Goal: Transaction & Acquisition: Purchase product/service

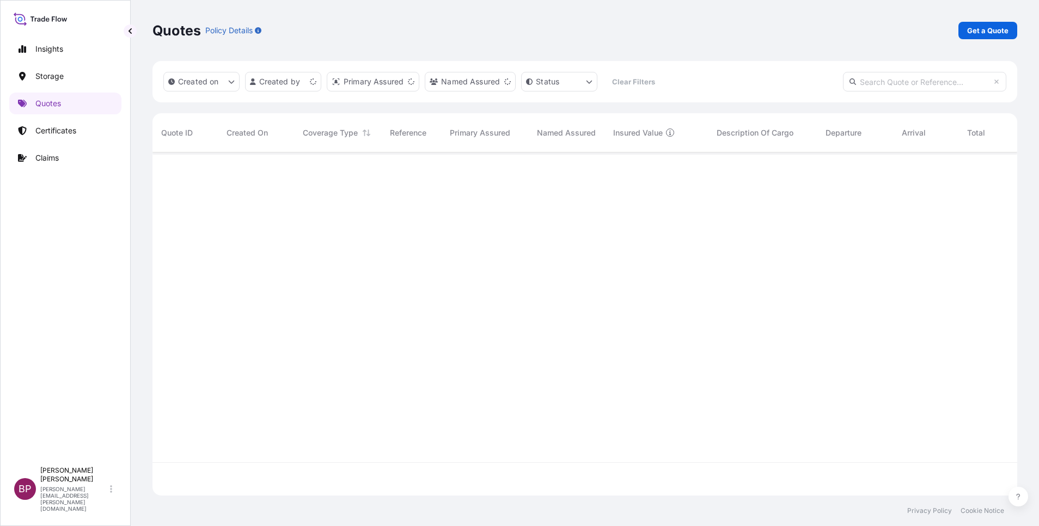
scroll to position [337, 853]
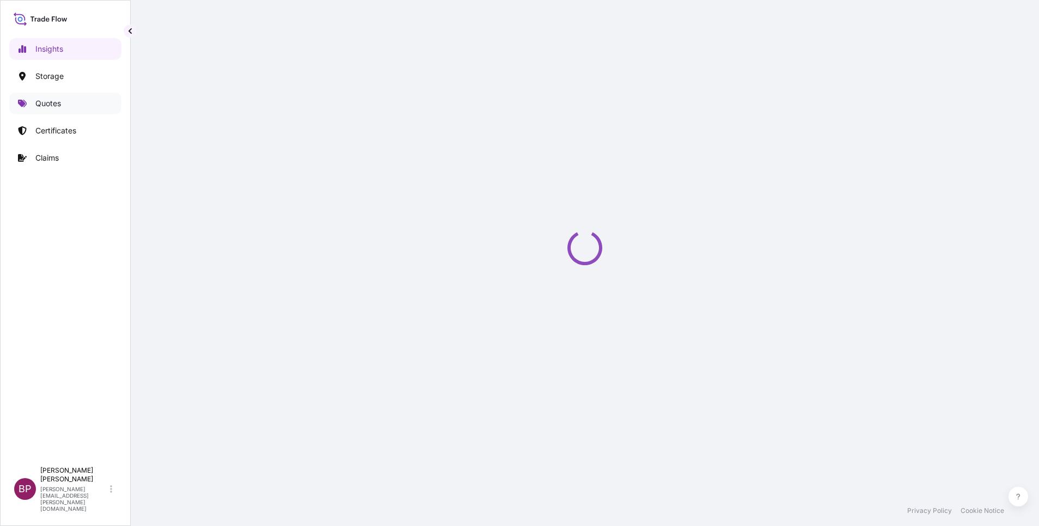
click at [55, 106] on p "Quotes" at bounding box center [48, 103] width 26 height 11
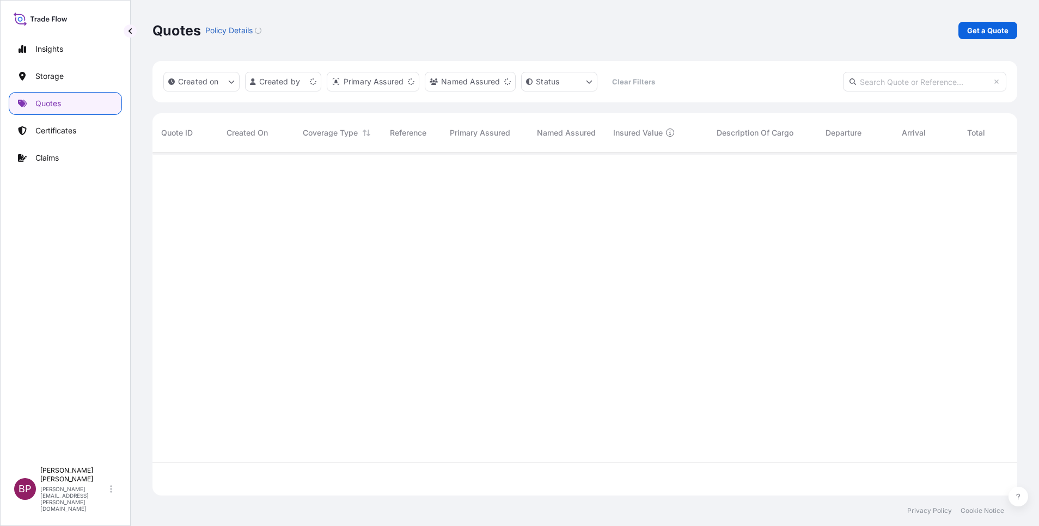
scroll to position [337, 853]
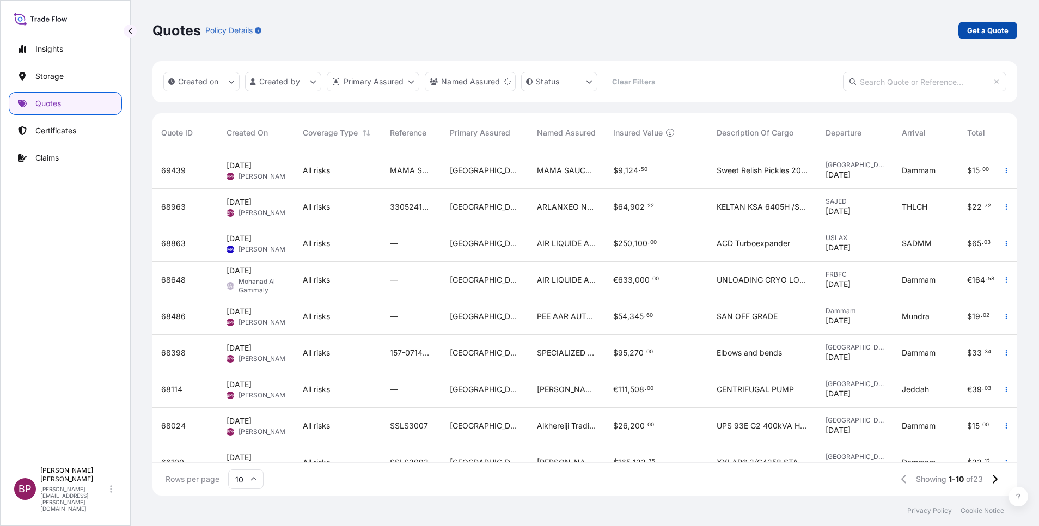
click at [990, 31] on p "Get a Quote" at bounding box center [988, 30] width 41 height 11
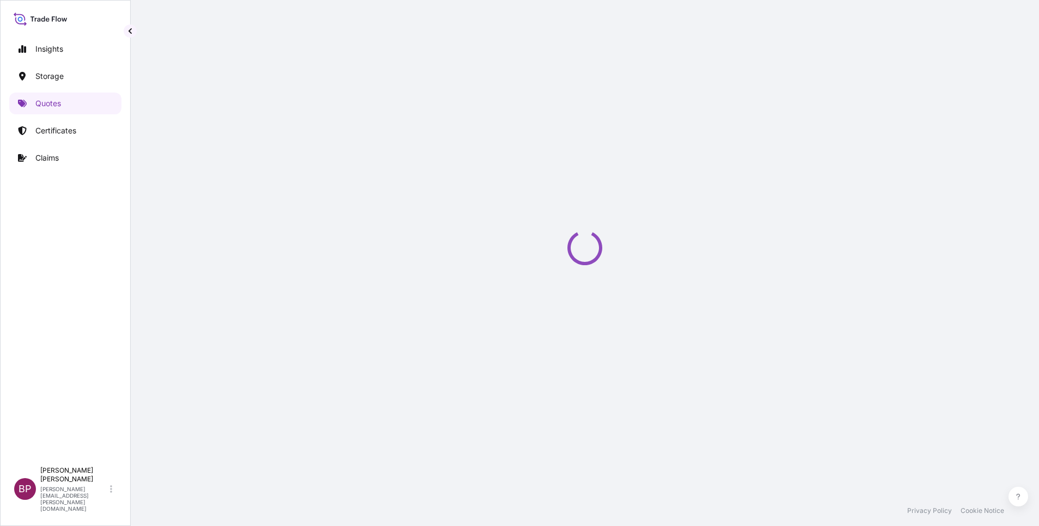
scroll to position [17, 0]
select select "Water"
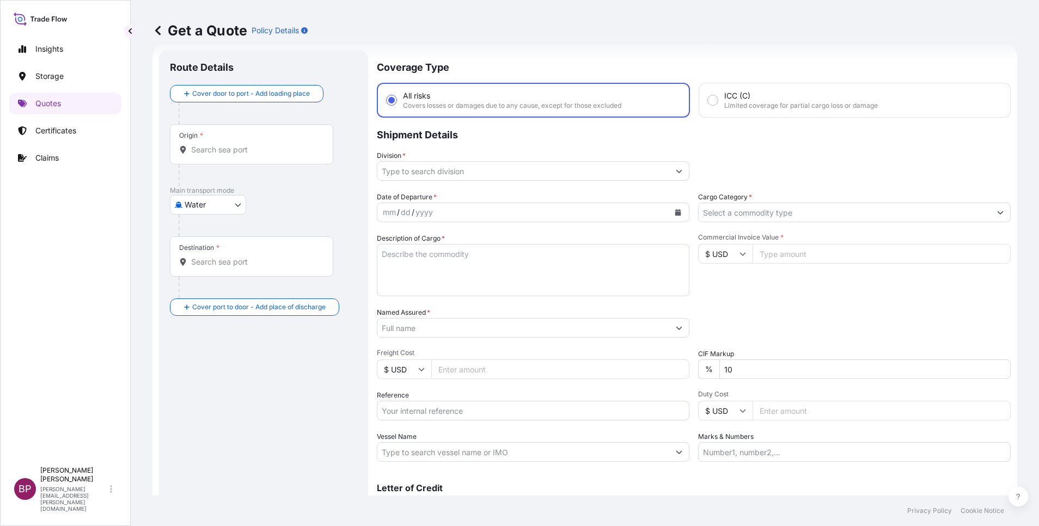
click at [890, 221] on input "Cargo Category *" at bounding box center [845, 213] width 292 height 20
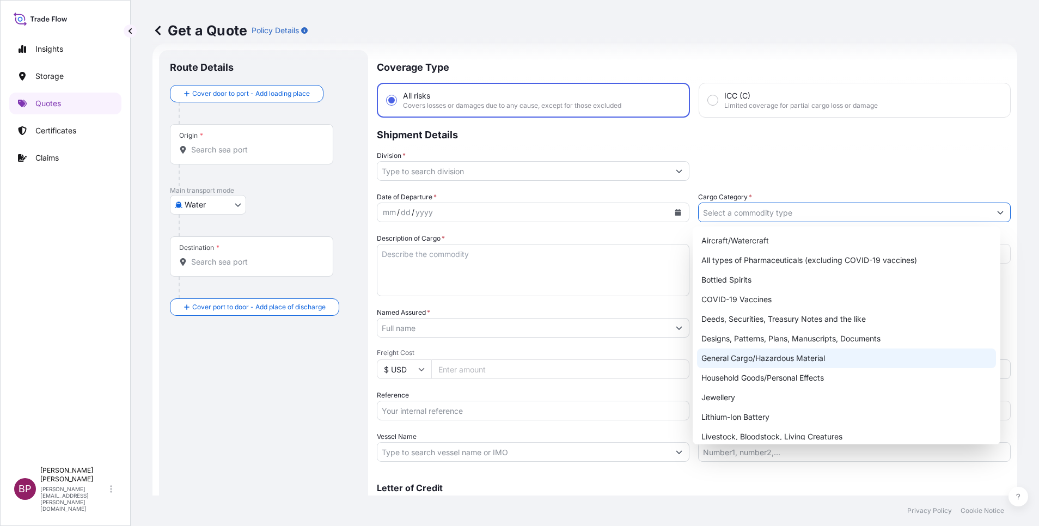
click at [784, 358] on div "General Cargo/Hazardous Material" at bounding box center [846, 359] width 299 height 20
type input "General Cargo/Hazardous Material"
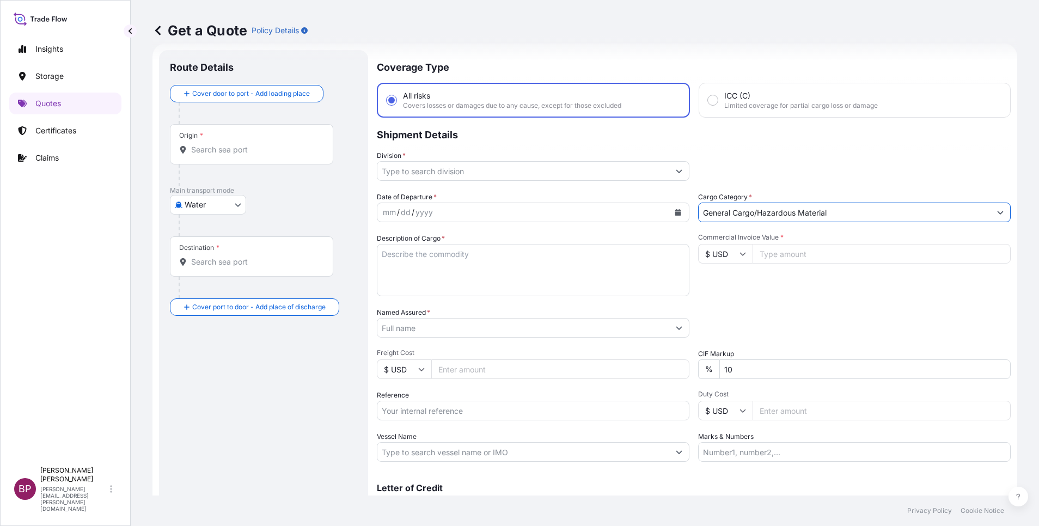
click at [676, 169] on icon "Show suggestions" at bounding box center [679, 171] width 7 height 7
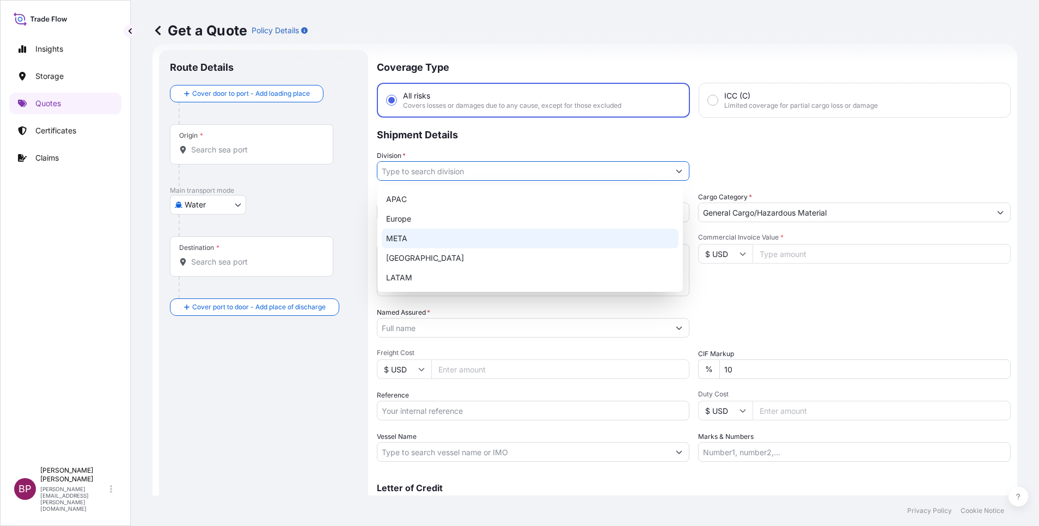
click at [510, 243] on div "META" at bounding box center [530, 239] width 297 height 20
type input "META"
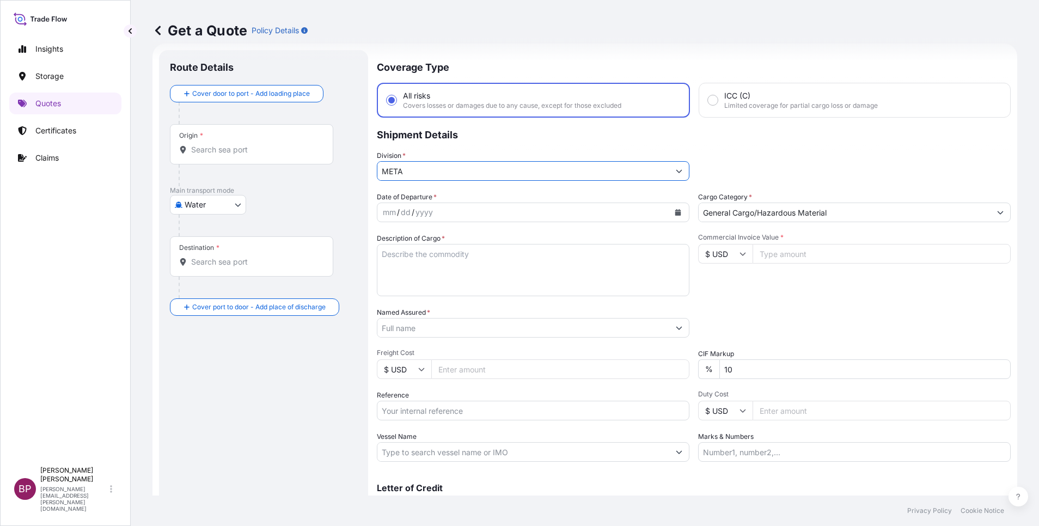
drag, startPoint x: 437, startPoint y: 412, endPoint x: 460, endPoint y: 424, distance: 26.3
click at [436, 411] on input "Reference" at bounding box center [533, 411] width 313 height 20
paste input "BL: 172-92730606 SSLS3182"
type input "BL: 172-92730606 SSLS3182"
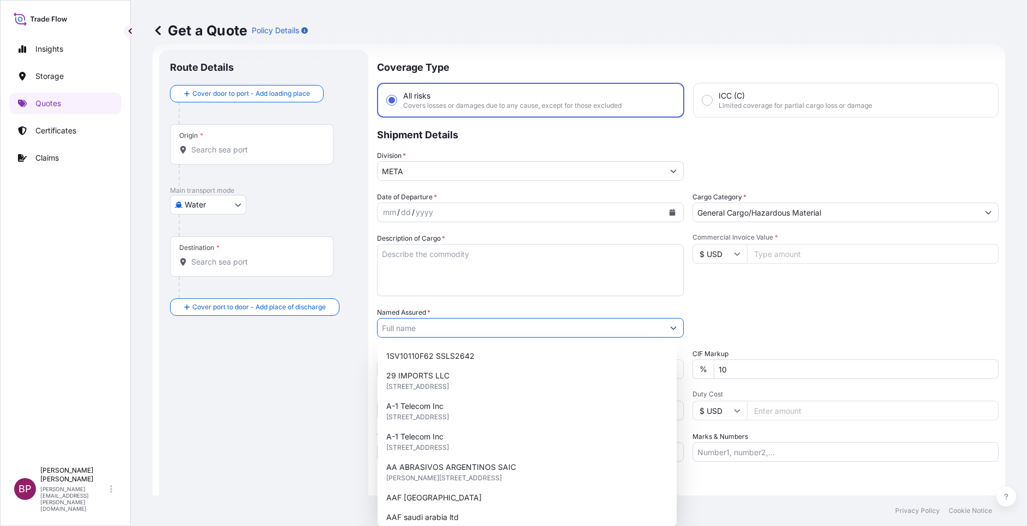
click at [461, 329] on input "Named Assured *" at bounding box center [521, 328] width 286 height 20
paste input "HUNTING ENERGY SAUDI ARABIA LLC"
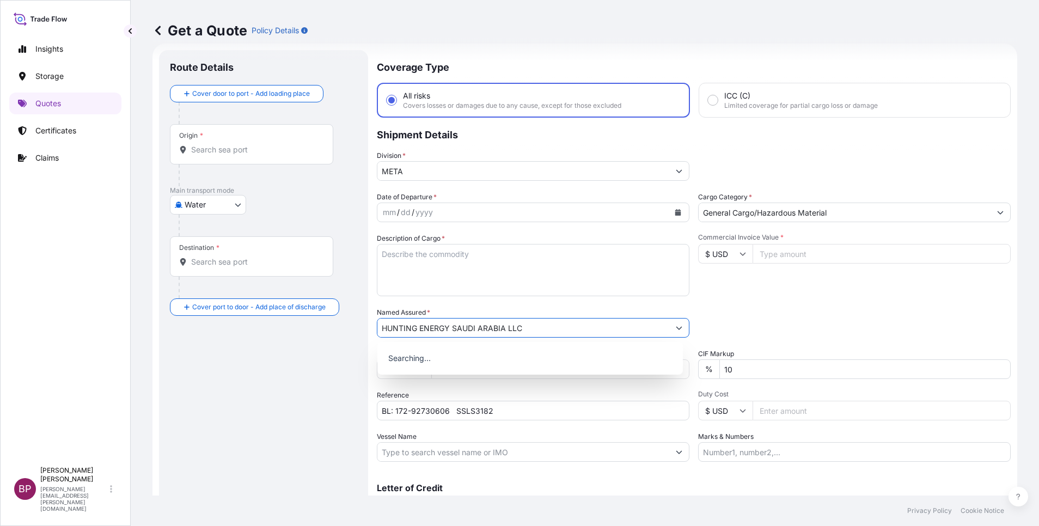
type input "HUNTING ENERGY SAUDI ARABIA LLC"
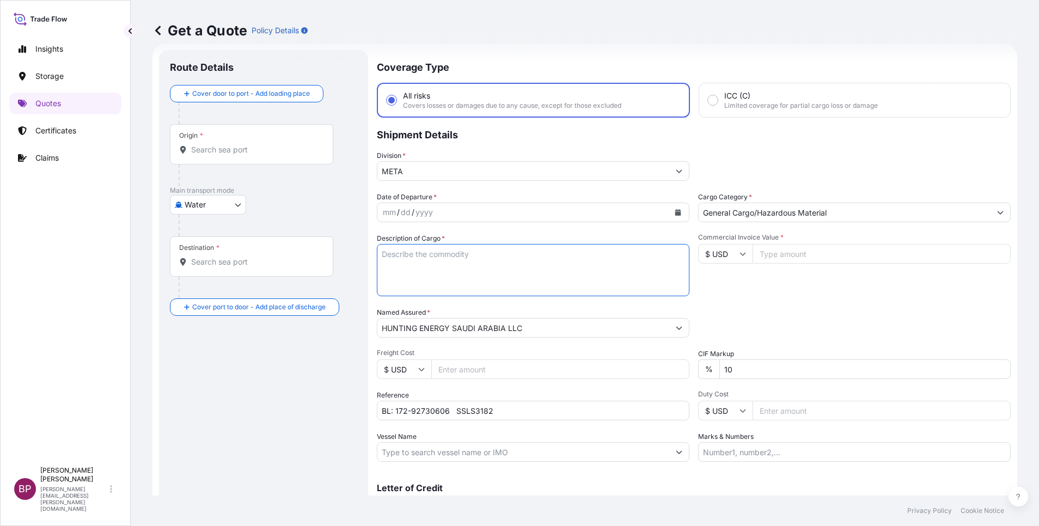
drag, startPoint x: 556, startPoint y: 270, endPoint x: 567, endPoint y: 267, distance: 11.6
click at [566, 267] on textarea "Description of Cargo *" at bounding box center [533, 270] width 313 height 52
paste textarea "ROUND BAR"
type textarea "ROUND BAR"
click at [775, 258] on input "Commercial Invoice Value *" at bounding box center [882, 254] width 258 height 20
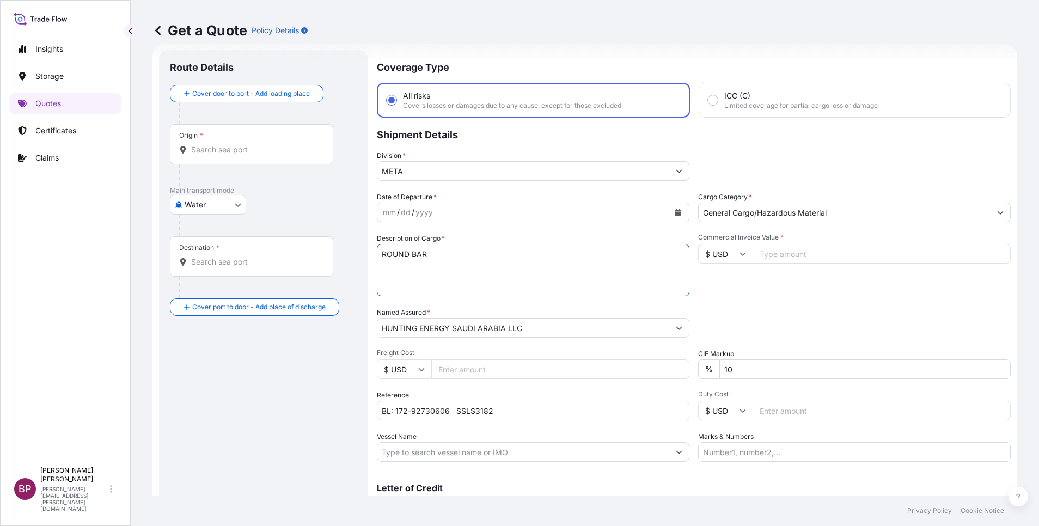
paste input "18121.32"
type input "18121.32"
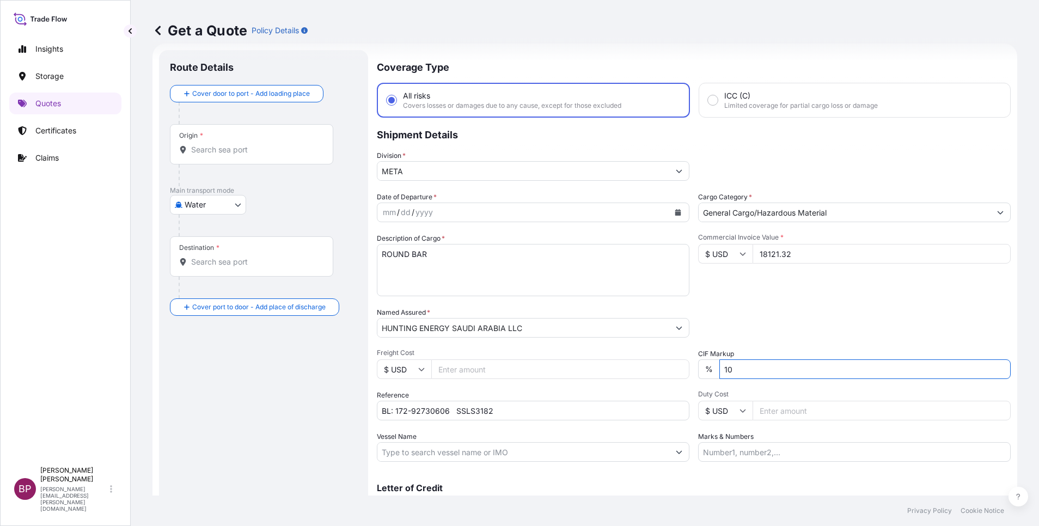
drag, startPoint x: 734, startPoint y: 375, endPoint x: 680, endPoint y: 367, distance: 54.0
click at [680, 367] on div "Date of Departure * mm / dd / yyyy Cargo Category * General Cargo/Hazardous Mat…" at bounding box center [694, 327] width 634 height 270
type input "0"
click at [856, 309] on div "Packing Category Type to search a container mode Please select a primary mode o…" at bounding box center [854, 322] width 313 height 31
click at [676, 214] on icon "Calendar" at bounding box center [679, 212] width 6 height 7
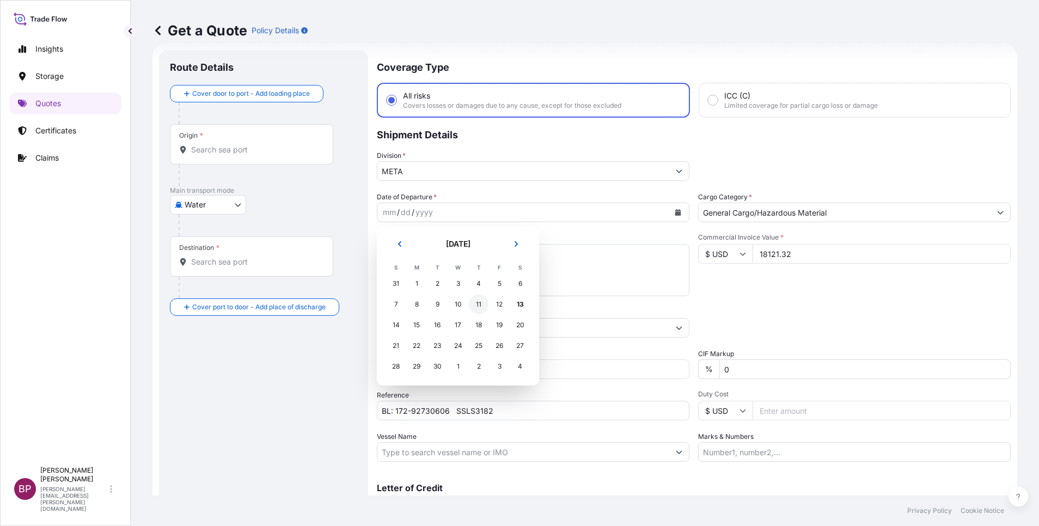
click at [479, 304] on div "11" at bounding box center [479, 305] width 20 height 20
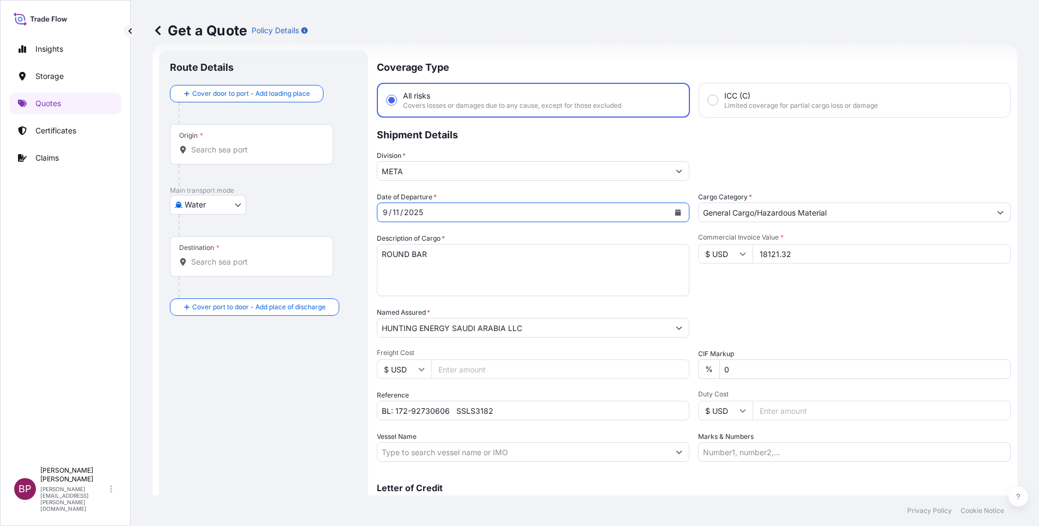
click at [230, 209] on body "Selected Date: Thursday, September 11, 2025 Insights Storage Quotes Certificate…" at bounding box center [519, 263] width 1039 height 526
click at [206, 233] on div "Air" at bounding box center [208, 233] width 68 height 20
select select "Air"
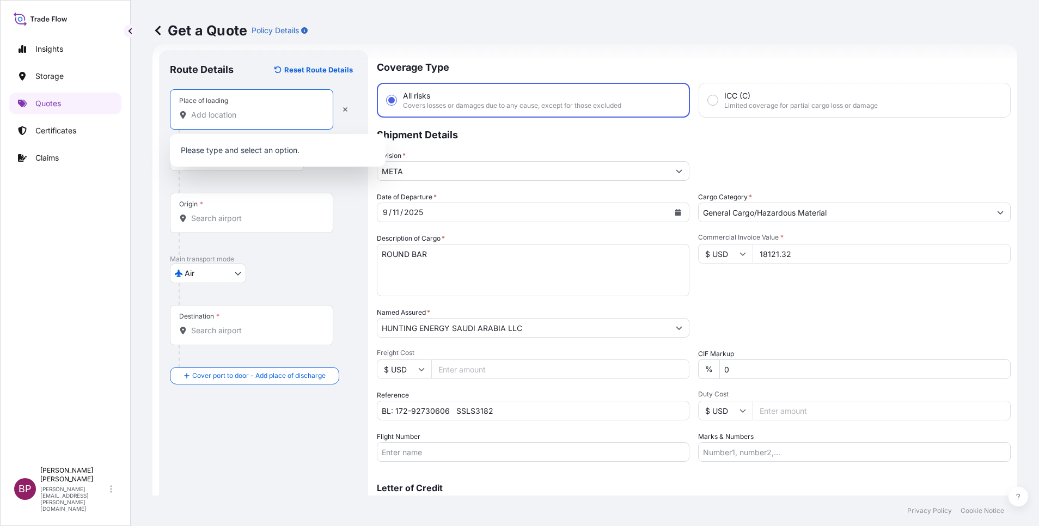
click at [229, 115] on input "Place of loading" at bounding box center [255, 115] width 129 height 11
paste input "HOUSTON"
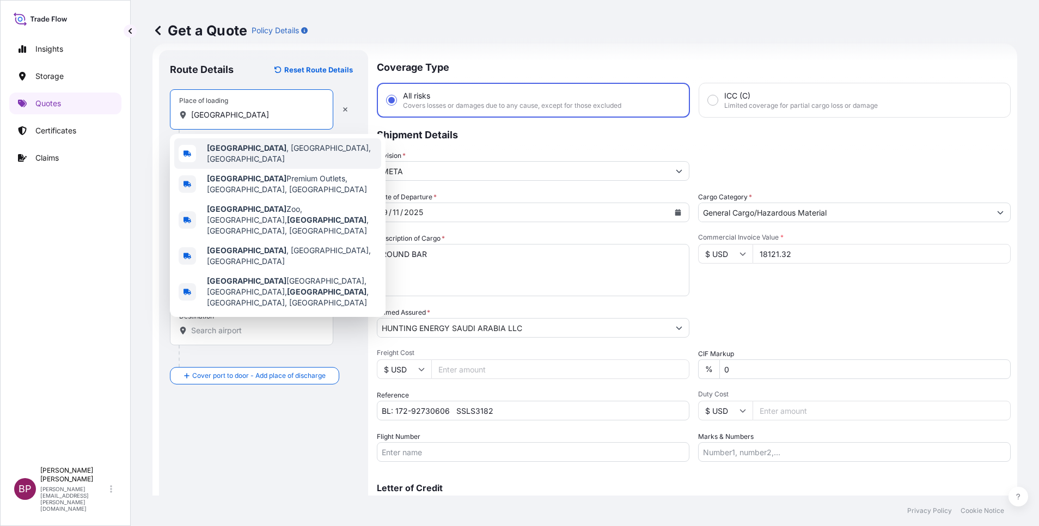
click at [267, 152] on span "Houston , TX, USA" at bounding box center [292, 154] width 170 height 22
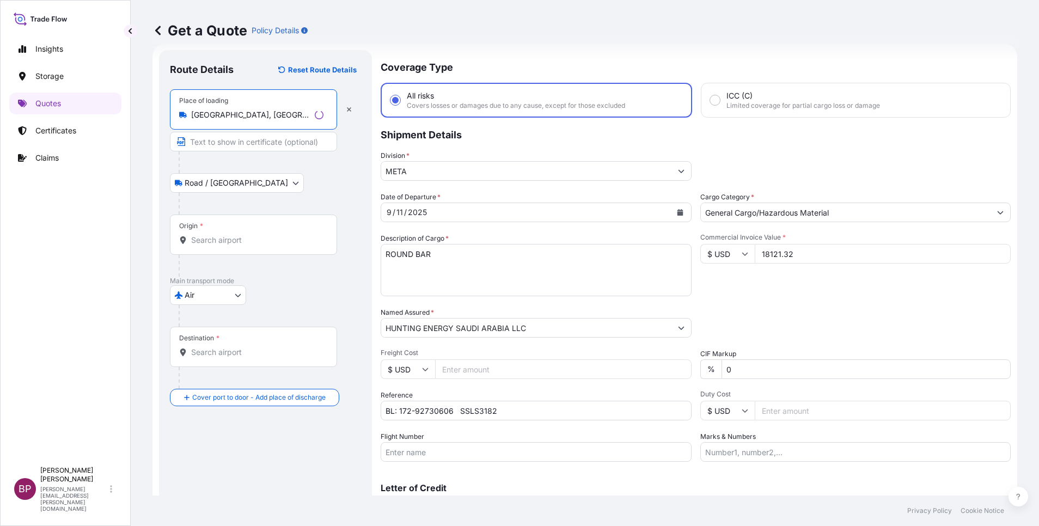
type input "Houston, TX, USA"
click at [248, 233] on div "Origin *" at bounding box center [253, 235] width 167 height 40
click at [248, 235] on input "Origin *" at bounding box center [257, 240] width 132 height 11
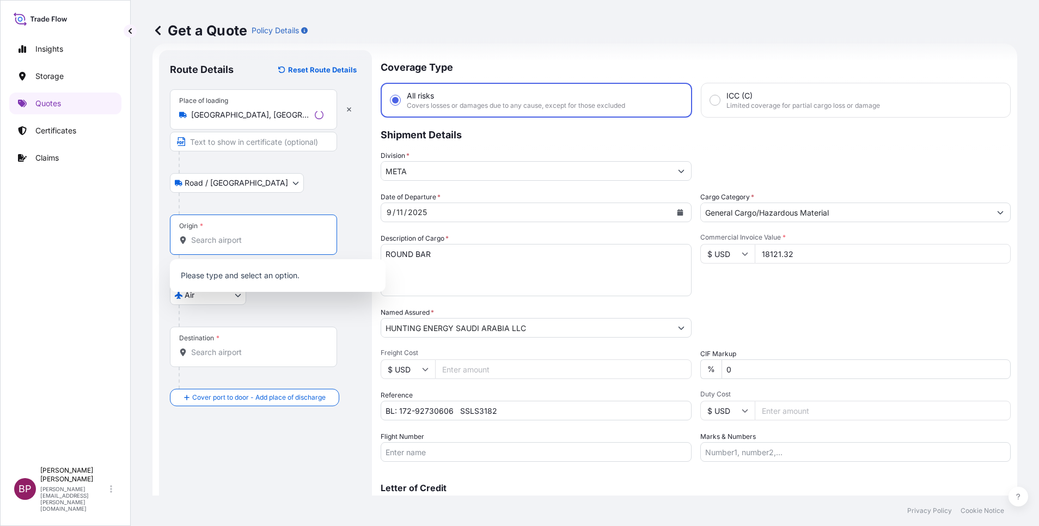
paste input "HOUSTON"
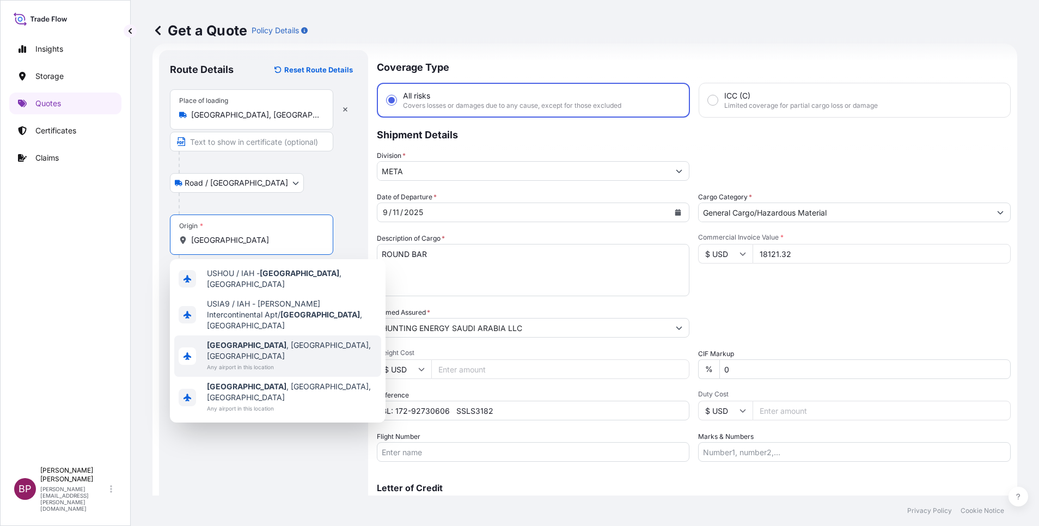
click at [262, 340] on span "Houston , TX, USA" at bounding box center [292, 351] width 170 height 22
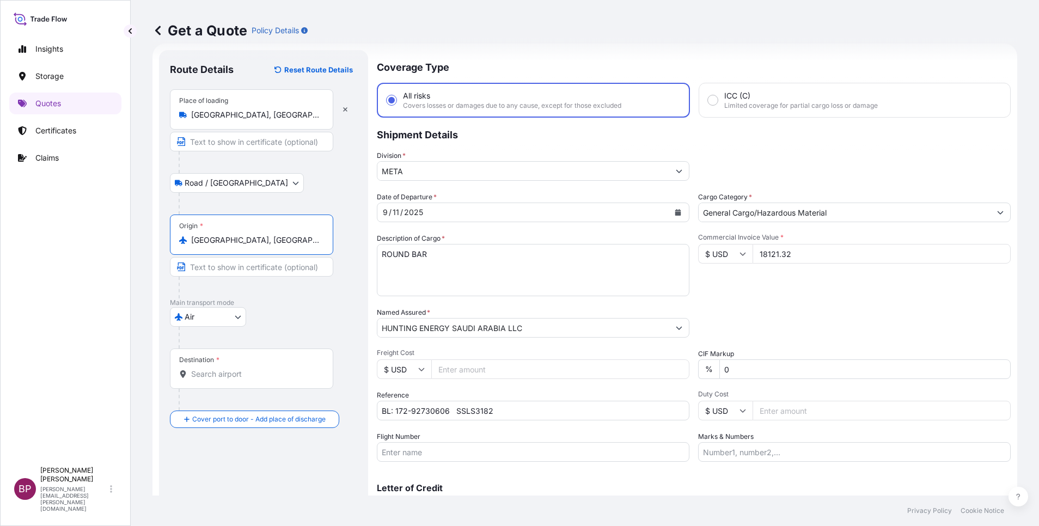
type input "Houston, TX, USA"
click at [235, 379] on input "Destination *" at bounding box center [255, 374] width 129 height 11
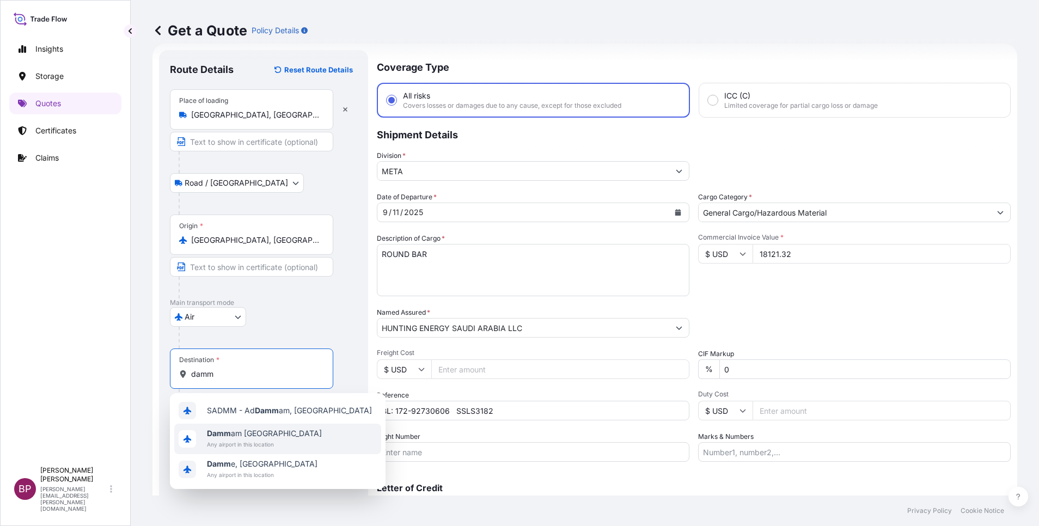
click at [277, 437] on span "Damm am Saudi Arabia" at bounding box center [264, 433] width 115 height 11
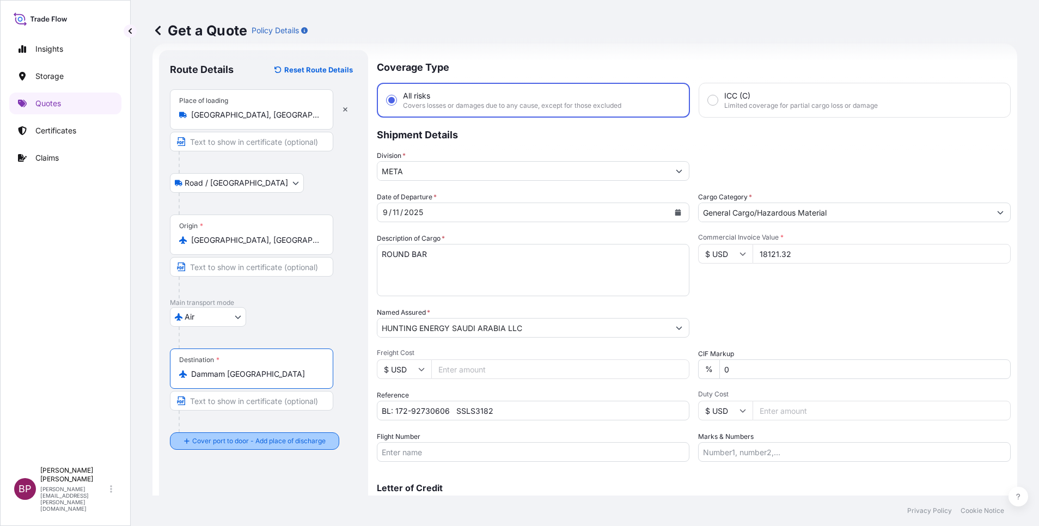
type input "Dammam Saudi Arabia"
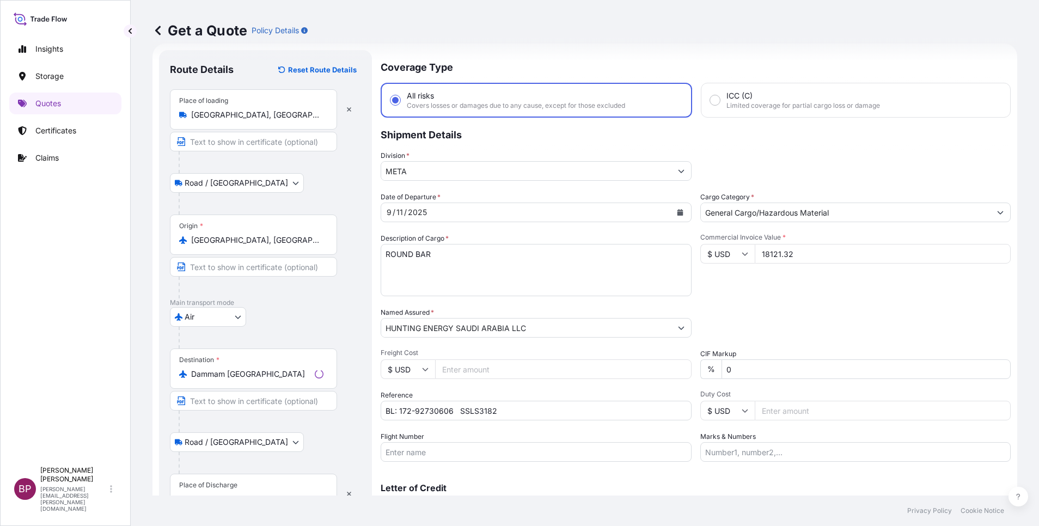
click at [229, 484] on div "Place of Discharge" at bounding box center [208, 485] width 58 height 9
click at [229, 494] on input "Place of Discharge" at bounding box center [257, 499] width 132 height 11
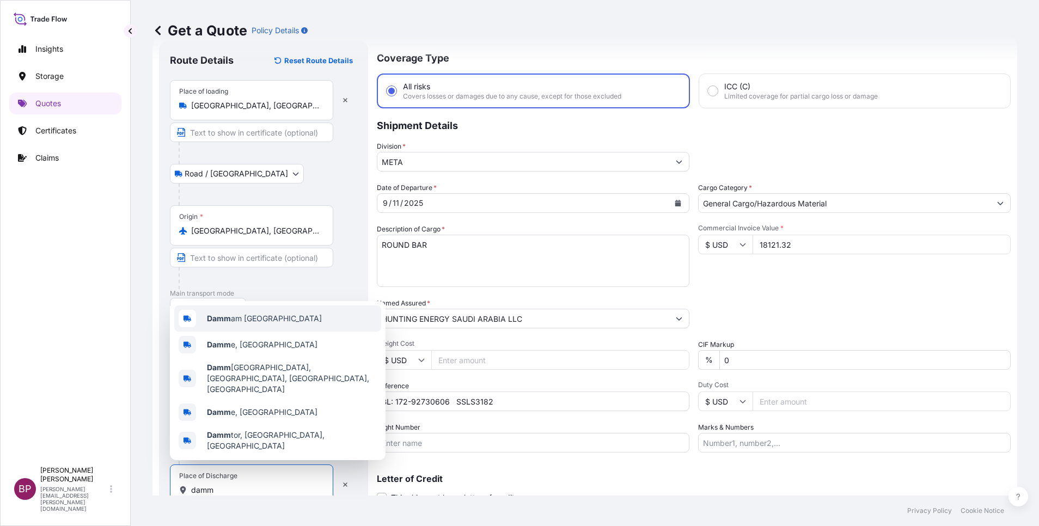
click at [267, 324] on span "Damm am Saudi Arabia" at bounding box center [264, 318] width 115 height 11
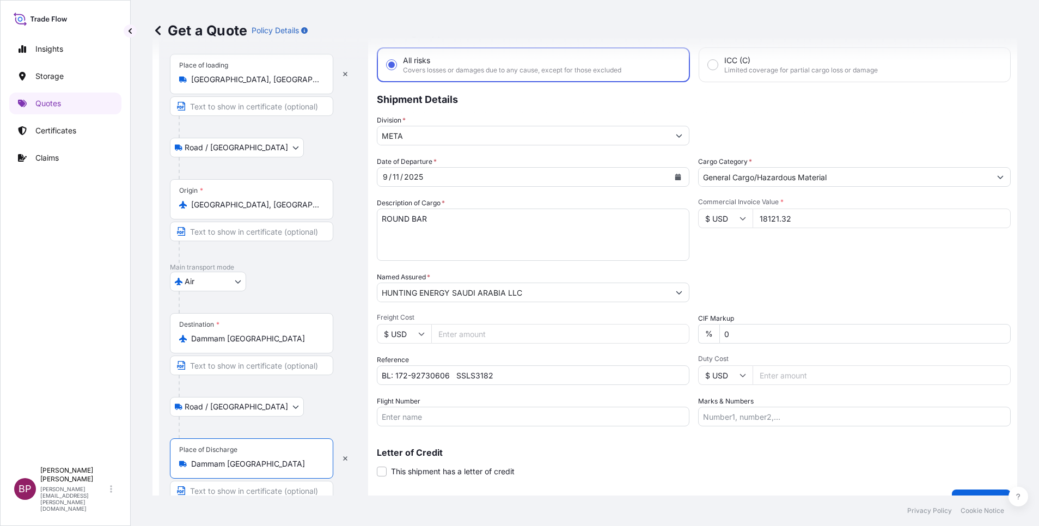
scroll to position [75, 0]
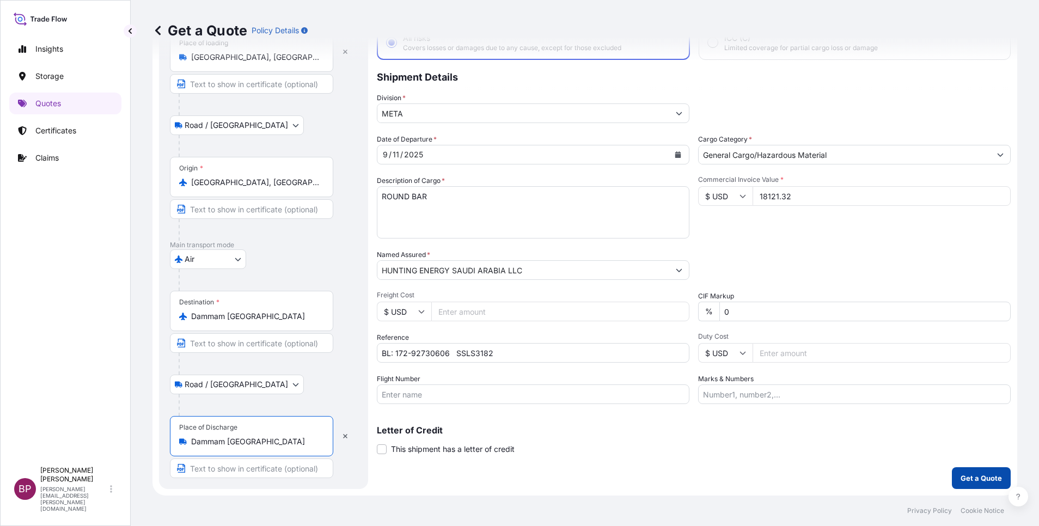
type input "Dammam Saudi Arabia"
click at [971, 480] on p "Get a Quote" at bounding box center [981, 478] width 41 height 11
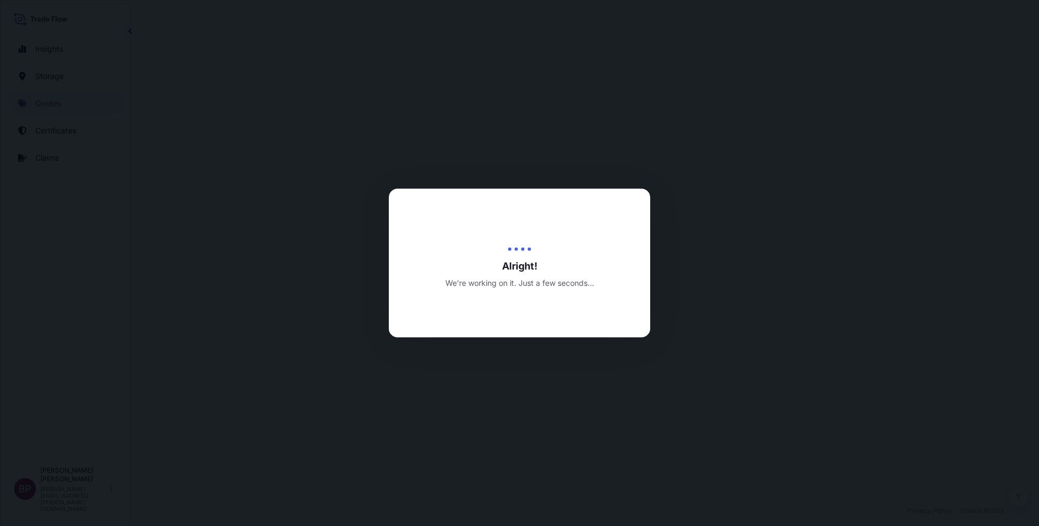
select select "Road / Inland"
select select "Air"
select select "Road / Inland"
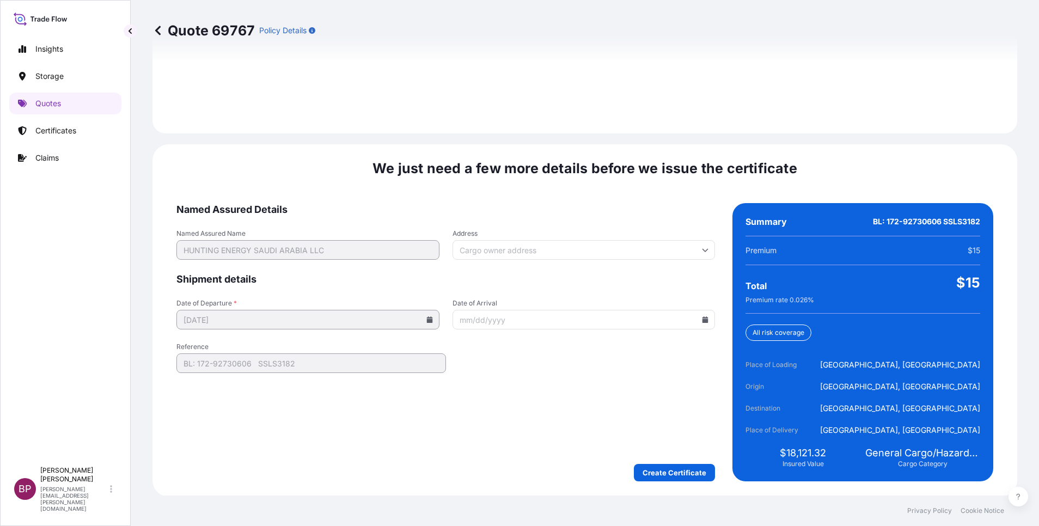
scroll to position [1615, 0]
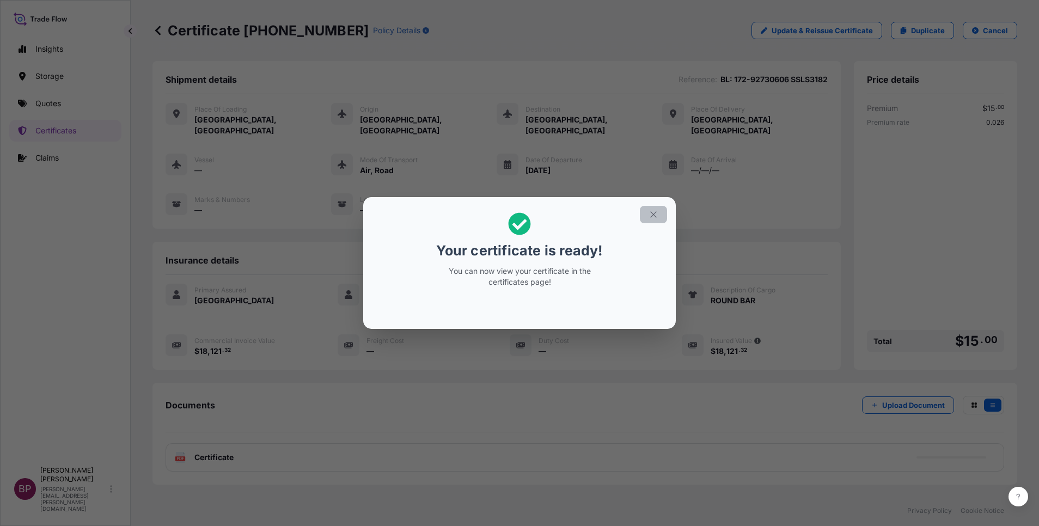
click at [653, 216] on icon "button" at bounding box center [654, 215] width 10 height 10
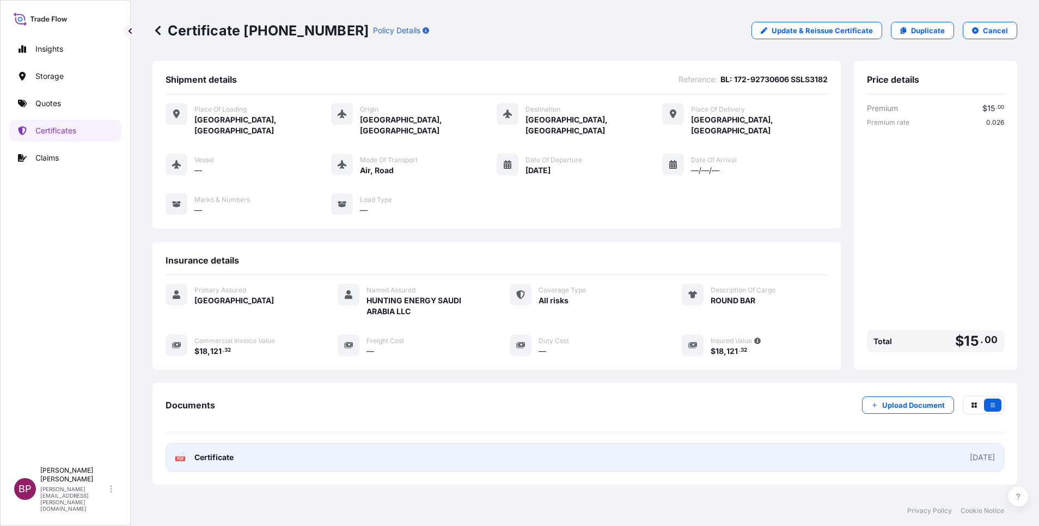
click at [210, 452] on span "Certificate" at bounding box center [213, 457] width 39 height 11
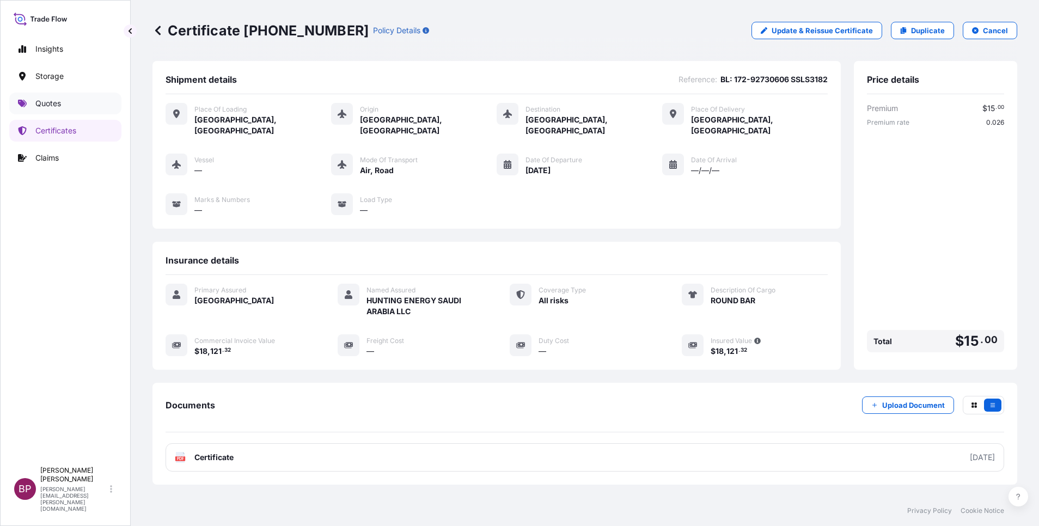
click at [50, 105] on p "Quotes" at bounding box center [48, 103] width 26 height 11
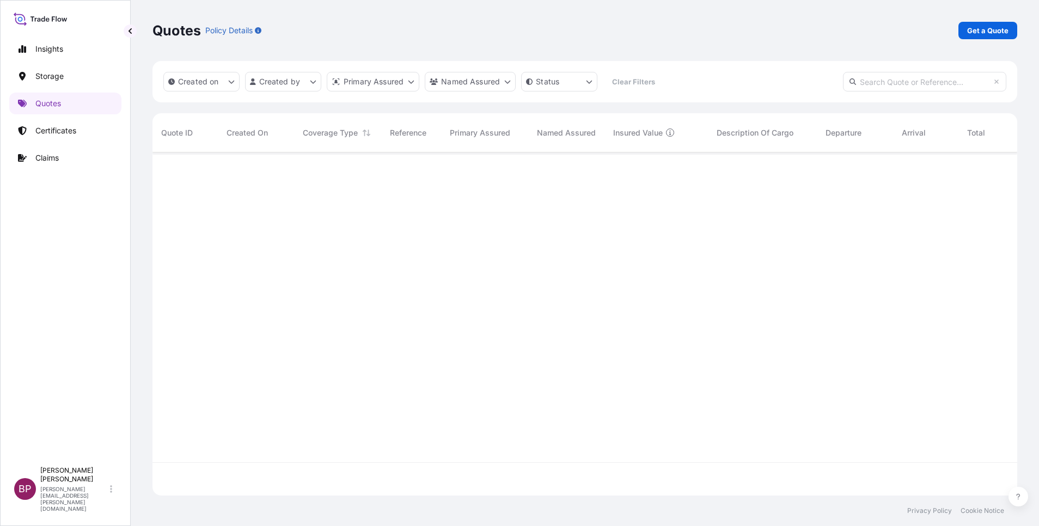
scroll to position [337, 853]
click at [983, 28] on p "Get a Quote" at bounding box center [988, 30] width 41 height 11
select select "Water"
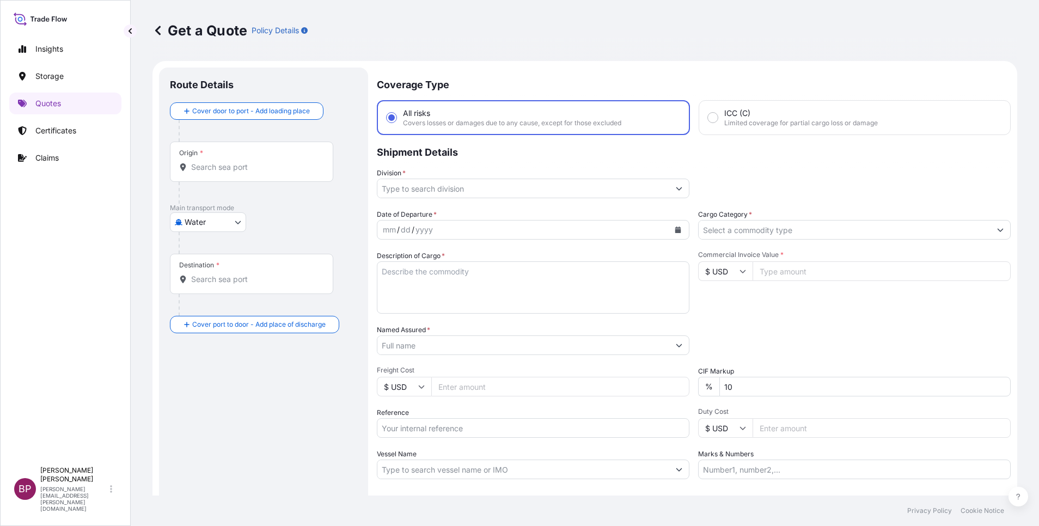
scroll to position [17, 0]
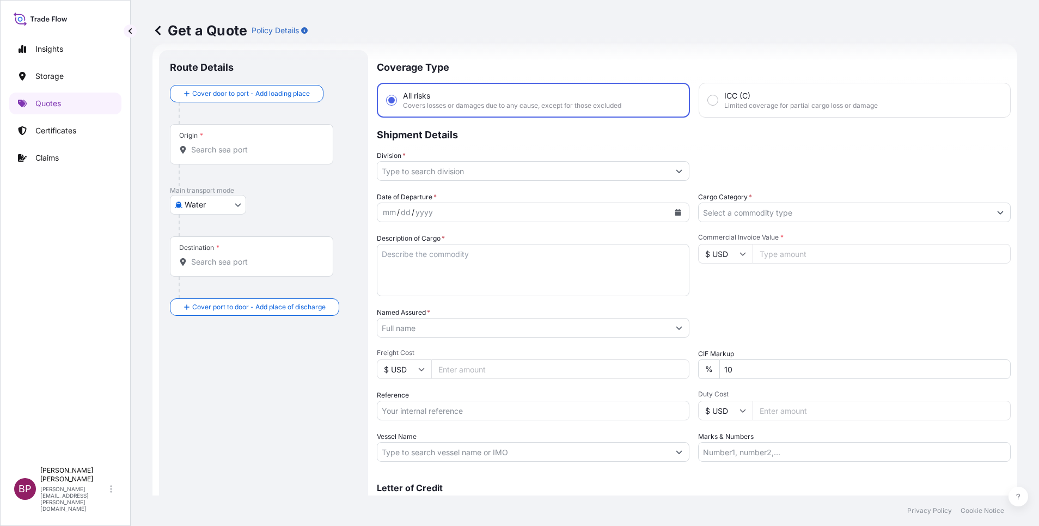
click at [637, 176] on input "Division *" at bounding box center [524, 171] width 292 height 20
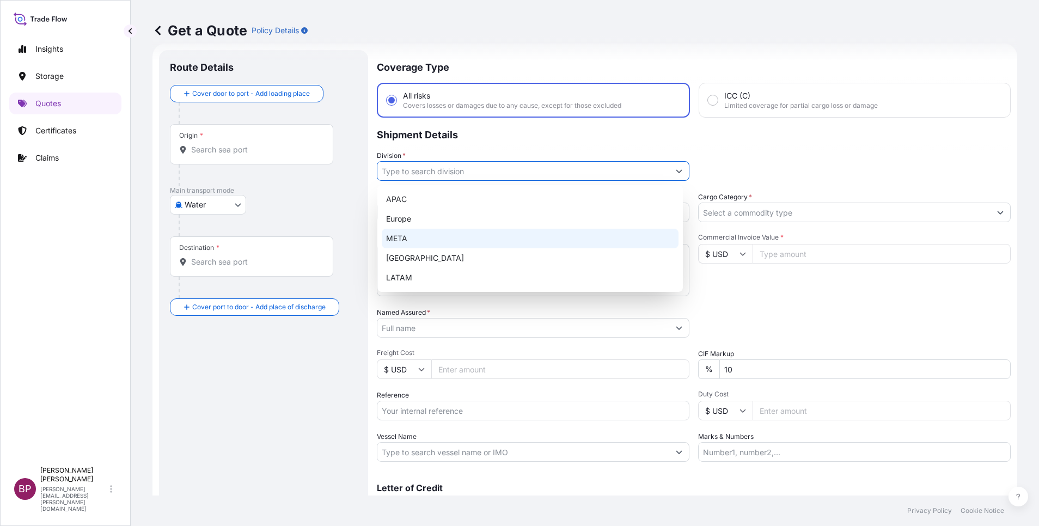
click at [523, 238] on div "META" at bounding box center [530, 239] width 297 height 20
type input "META"
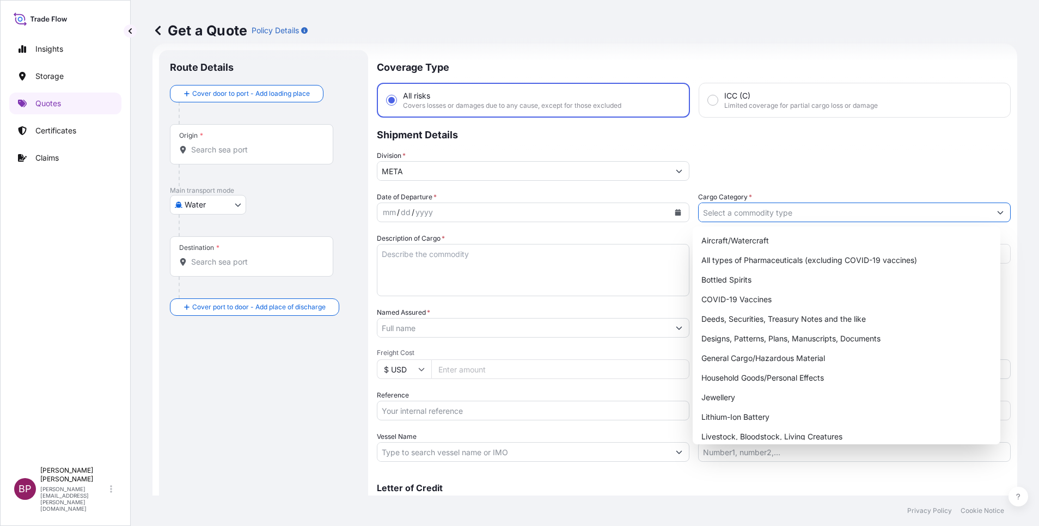
click at [819, 212] on input "Cargo Category *" at bounding box center [845, 213] width 292 height 20
click at [761, 374] on div "Household Goods/Personal Effects" at bounding box center [846, 378] width 299 height 20
type input "Household Goods/Personal Effects"
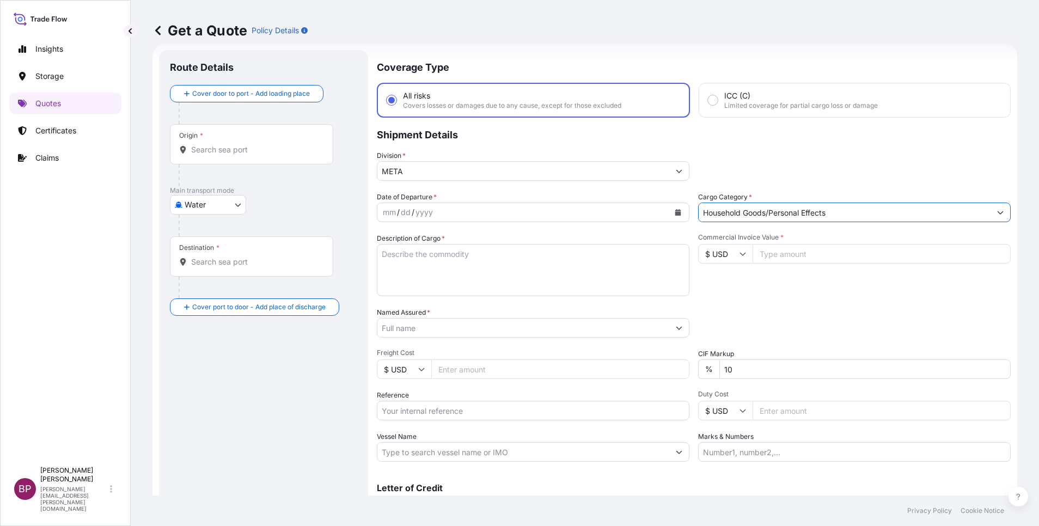
click at [792, 254] on input "Commercial Invoice Value *" at bounding box center [882, 254] width 258 height 20
paste input "25479.27"
type input "25479.27"
drag, startPoint x: 735, startPoint y: 369, endPoint x: 570, endPoint y: 356, distance: 166.1
click at [576, 357] on div "Date of Departure * mm / dd / yyyy Cargo Category * Household Goods/Personal Ef…" at bounding box center [694, 327] width 634 height 270
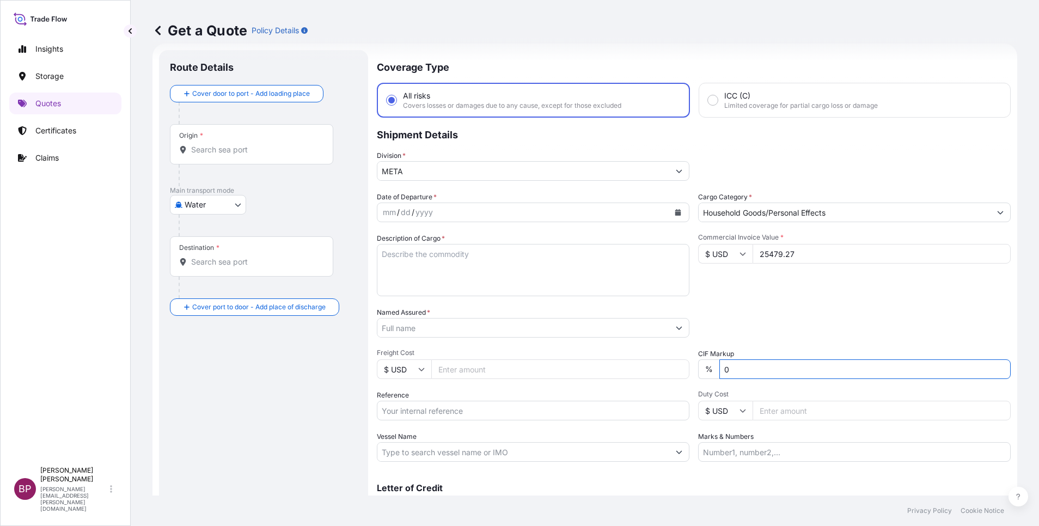
type input "0"
click at [772, 312] on div "Packing Category Type to search a container mode Please select a primary mode o…" at bounding box center [854, 322] width 313 height 31
click at [492, 278] on textarea "Description of Cargo *" at bounding box center [533, 270] width 313 height 52
paste textarea "Spare parts"
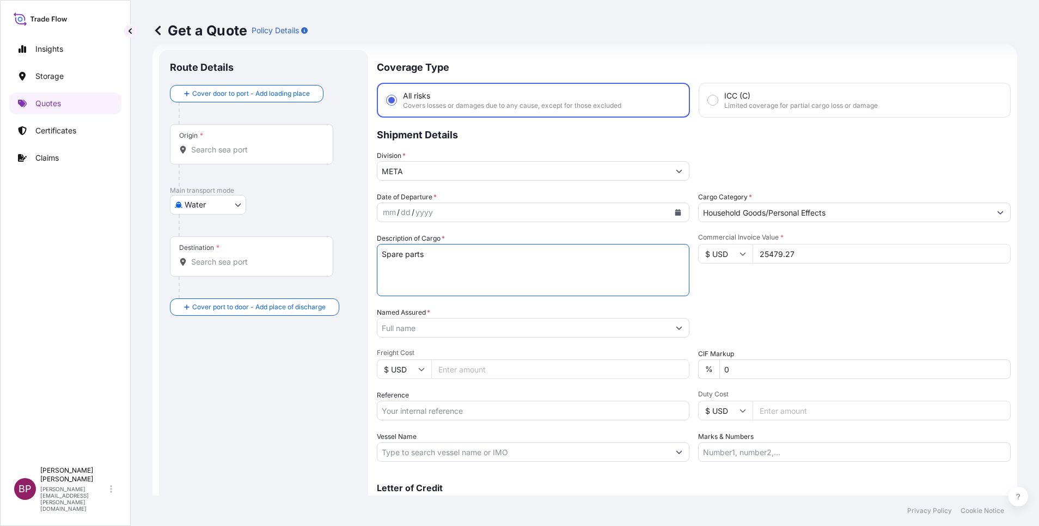
type textarea "Spare parts"
click at [445, 411] on input "Reference" at bounding box center [533, 411] width 313 height 20
paste input "AWB:4746561886 SSLS3152"
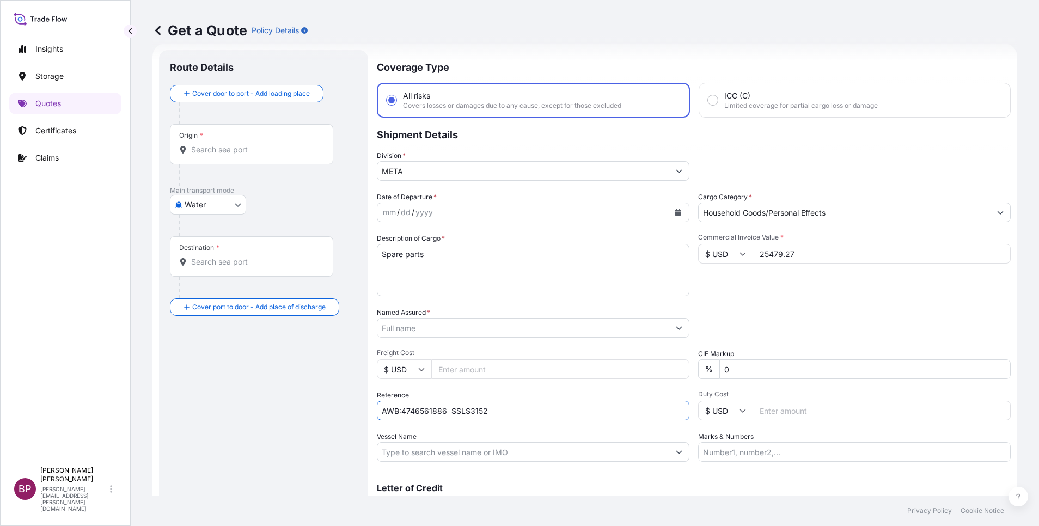
type input "AWB:4746561886 SSLS3152"
click at [443, 326] on input "Named Assured *" at bounding box center [524, 328] width 292 height 20
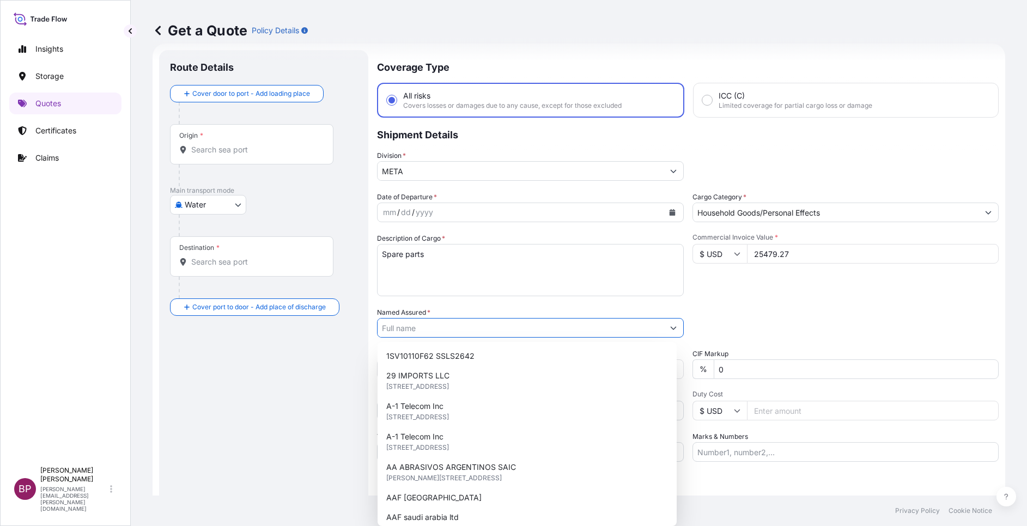
paste input "ASAS AL JOOD TRADING COMPANY"
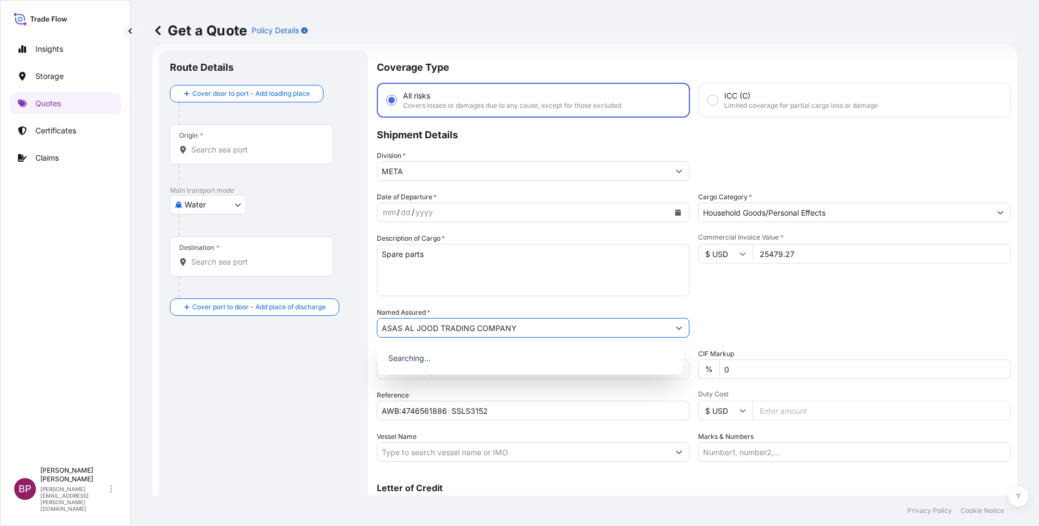
type input "ASAS AL JOOD TRADING COMPANY"
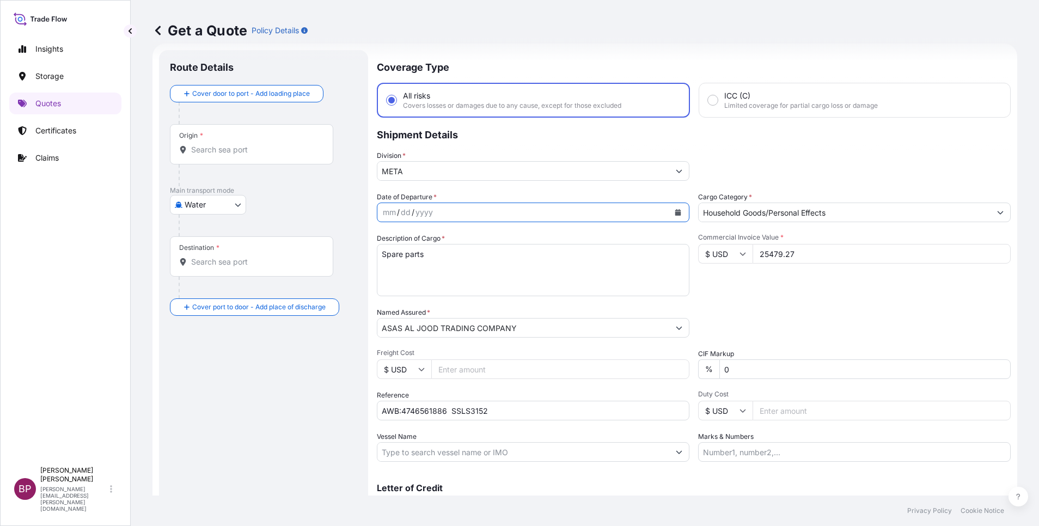
click at [670, 215] on button "Calendar" at bounding box center [678, 212] width 17 height 17
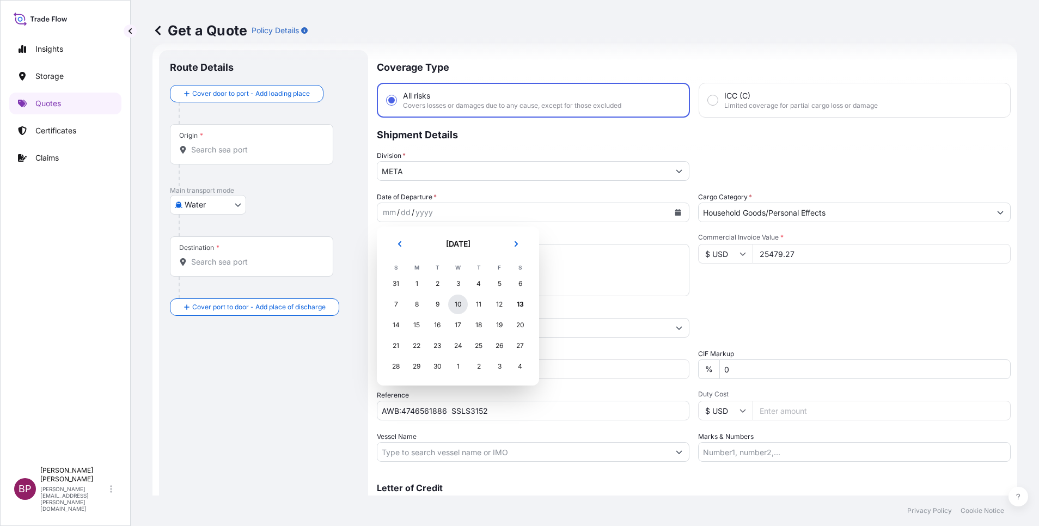
click at [460, 304] on div "10" at bounding box center [458, 305] width 20 height 20
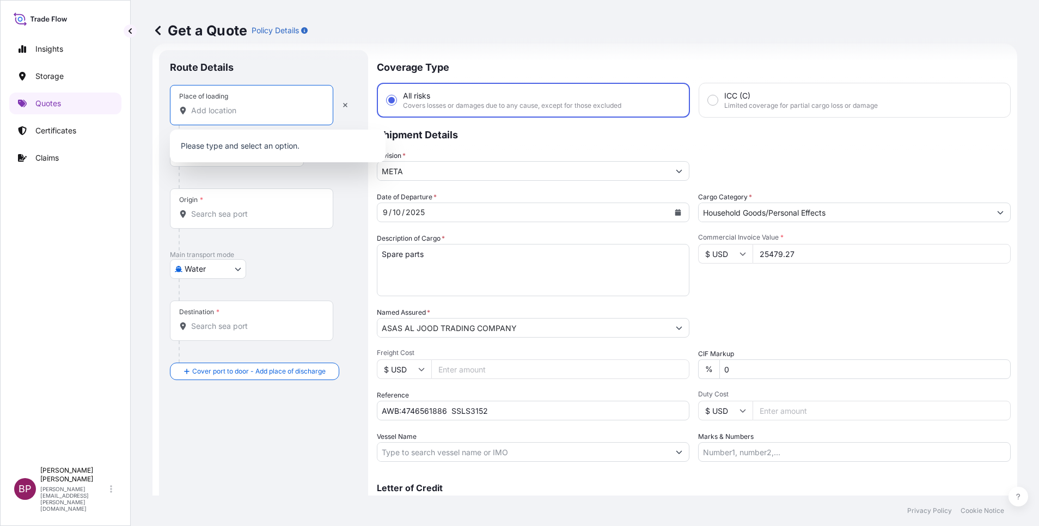
click at [272, 111] on input "Place of loading" at bounding box center [255, 110] width 129 height 11
paste input "LAS VEGAS"
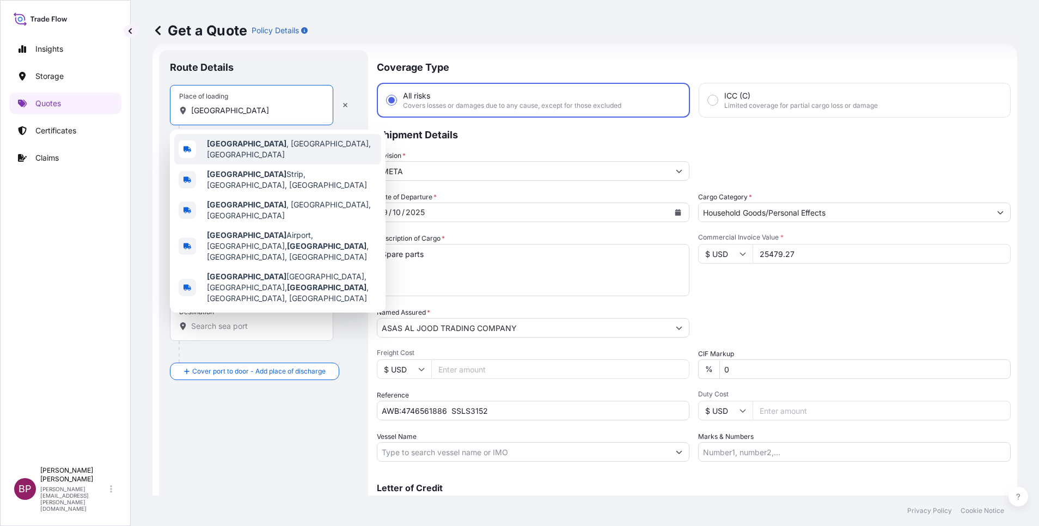
click at [273, 147] on span "Las Vegas , NV, USA" at bounding box center [292, 149] width 170 height 22
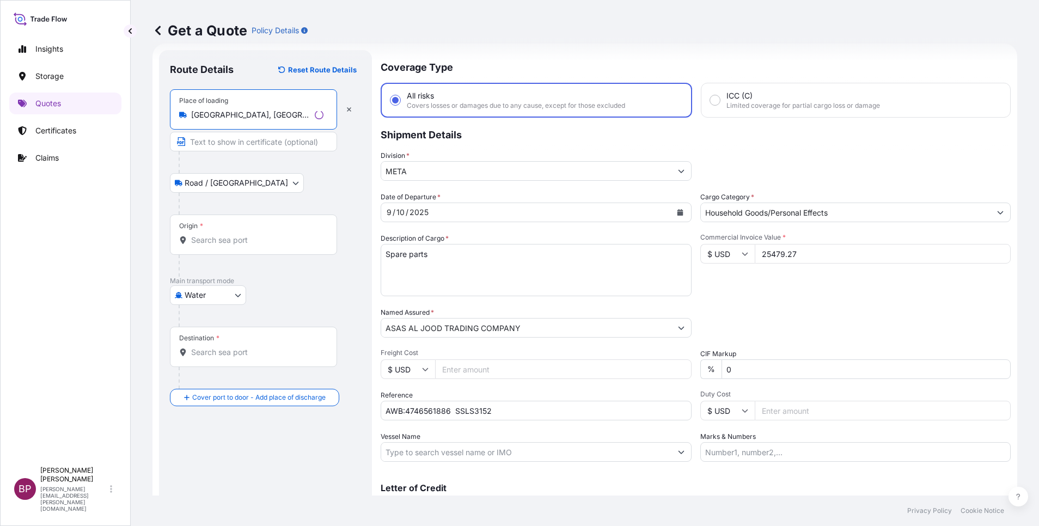
type input "Las Vegas, NV, USA"
click at [240, 238] on input "Origin *" at bounding box center [257, 240] width 132 height 11
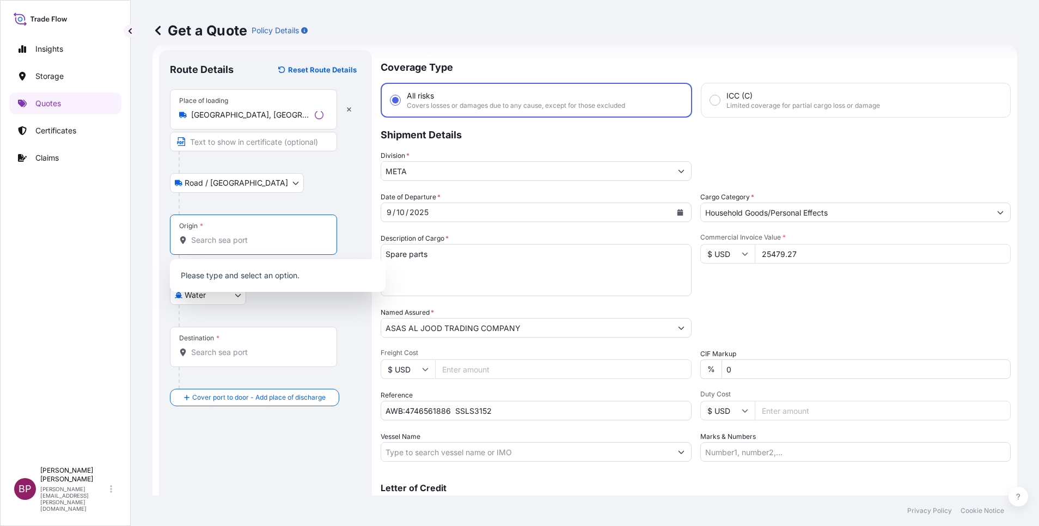
paste input "LAS VEGAS"
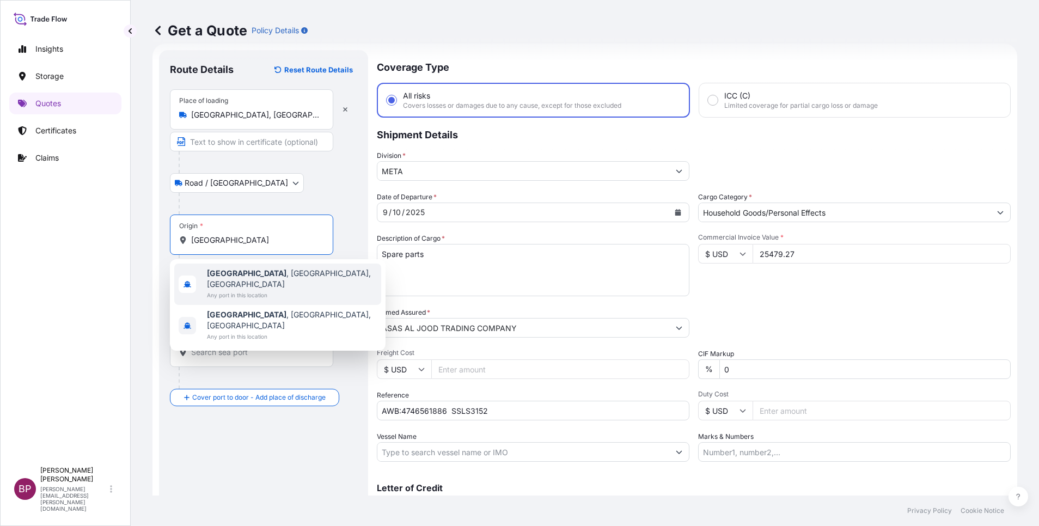
click at [285, 265] on div "Las Vegas , NV, USA Any port in this location" at bounding box center [277, 284] width 207 height 41
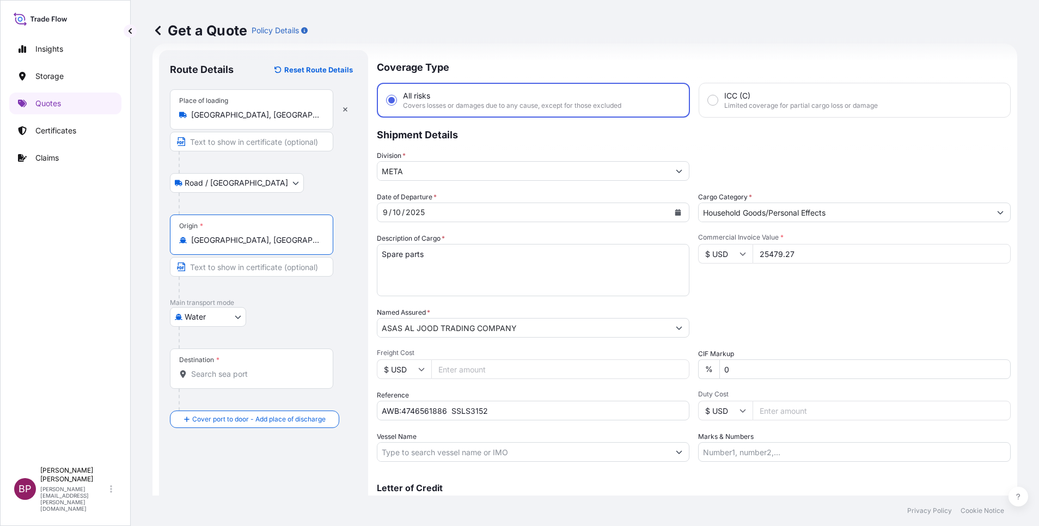
type input "Las Vegas, NV, USA"
click at [275, 372] on input "Destination *" at bounding box center [255, 374] width 129 height 11
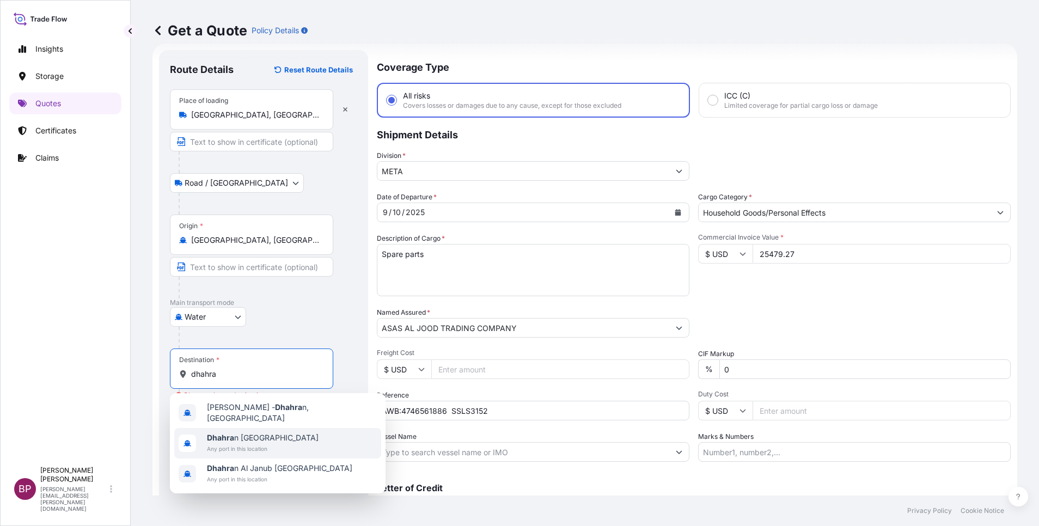
click at [263, 443] on span "Any port in this location" at bounding box center [263, 448] width 112 height 11
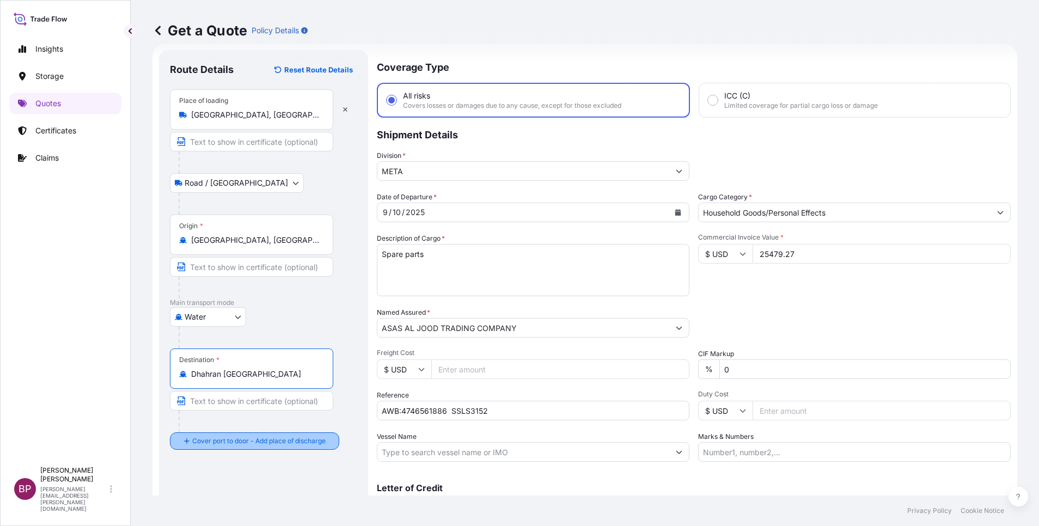
type input "Dhahran Saudi Arabia"
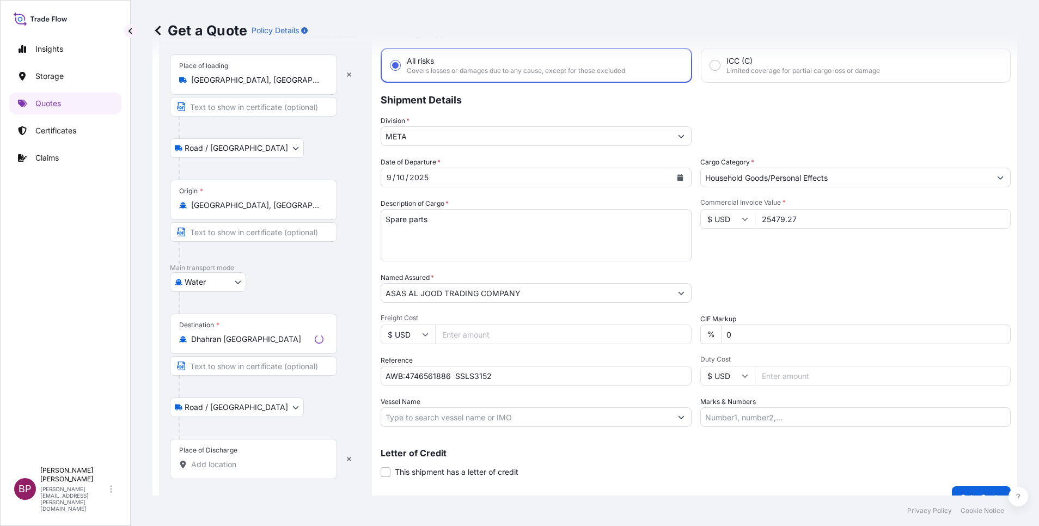
scroll to position [71, 0]
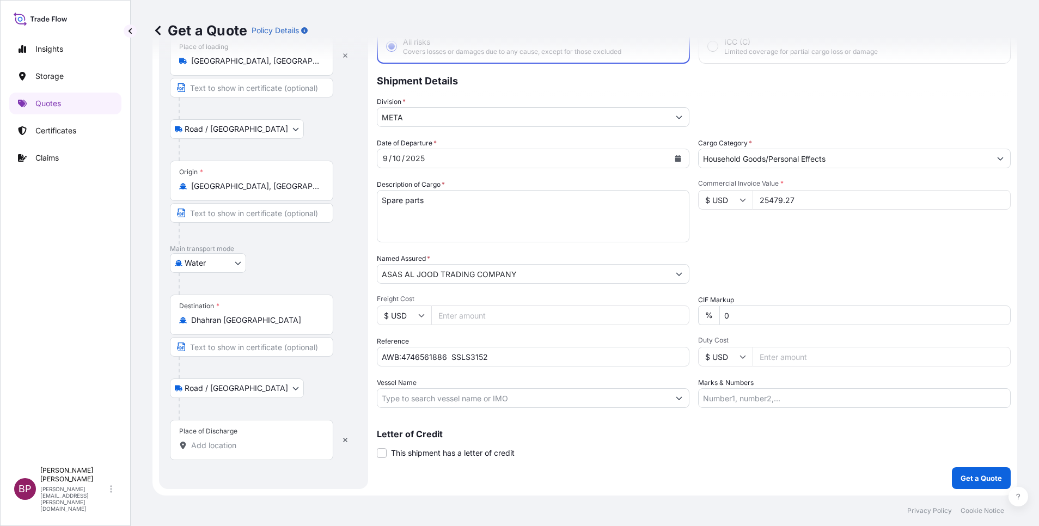
click at [239, 445] on input "Place of Discharge" at bounding box center [255, 445] width 129 height 11
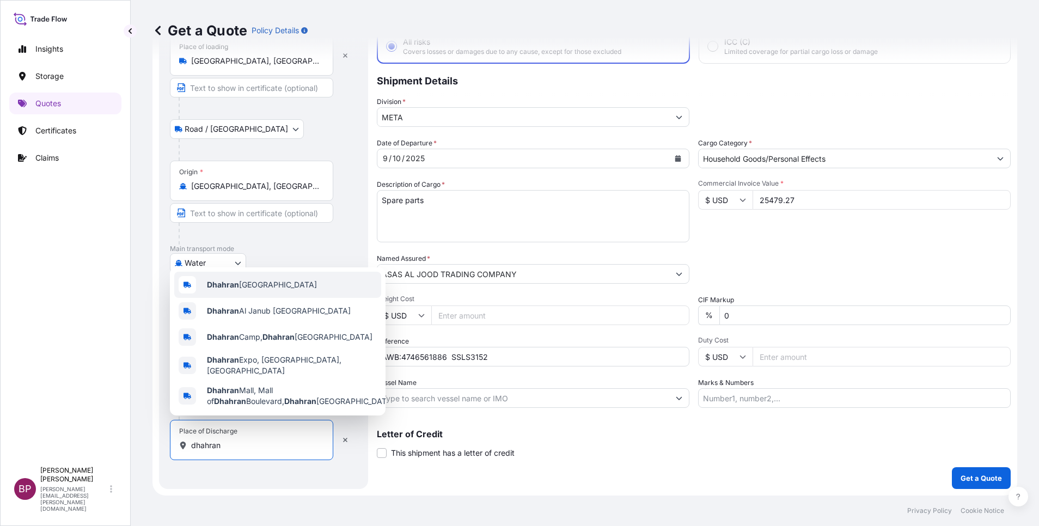
click at [281, 279] on span "Dhahran Saudi Arabia" at bounding box center [262, 284] width 110 height 11
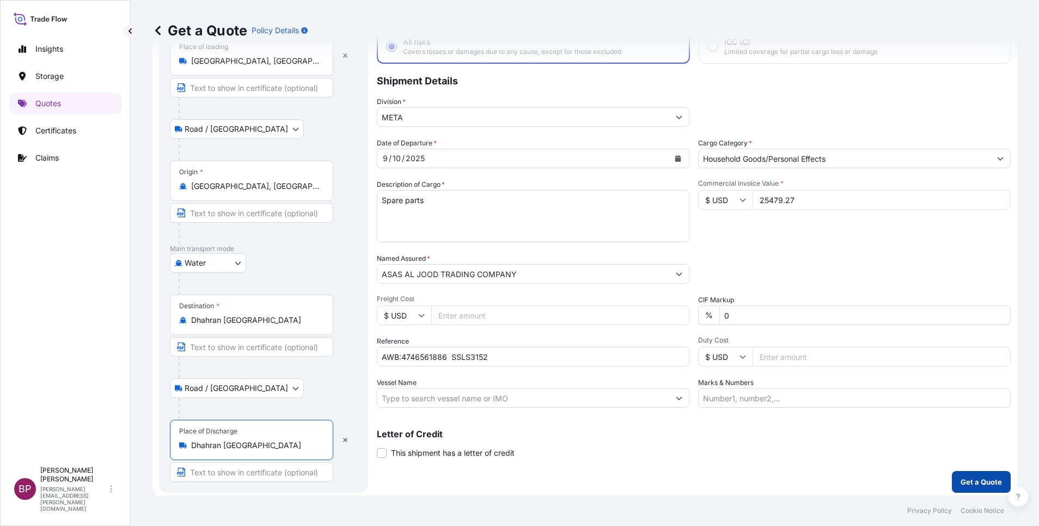
type input "Dhahran Saudi Arabia"
click at [967, 488] on button "Get a Quote" at bounding box center [981, 482] width 59 height 22
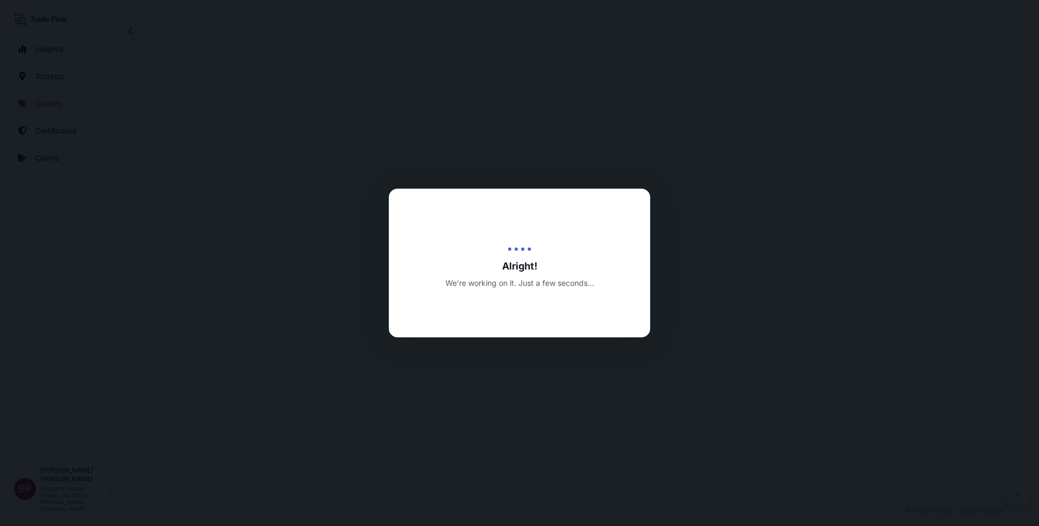
select select "Road / Inland"
select select "Water"
select select "Road / Inland"
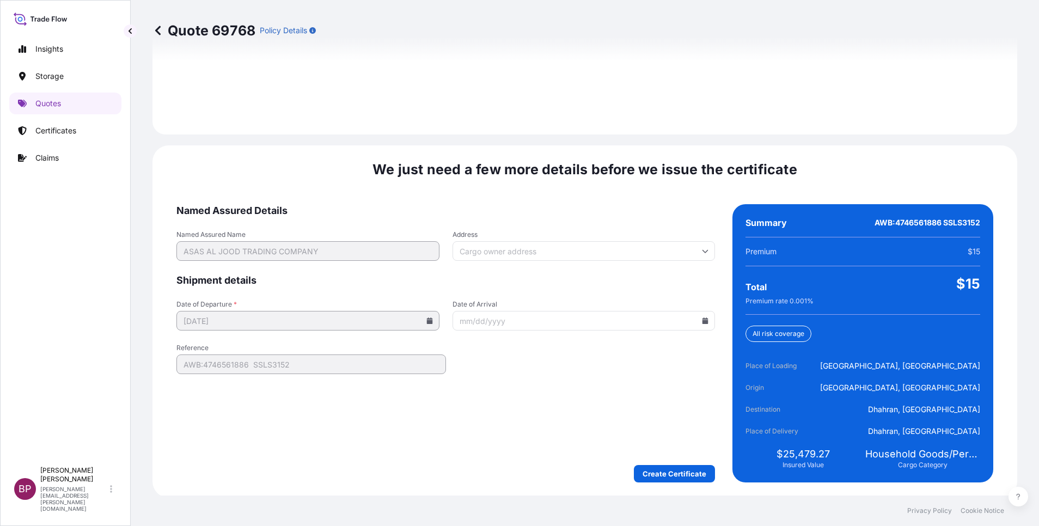
scroll to position [1615, 0]
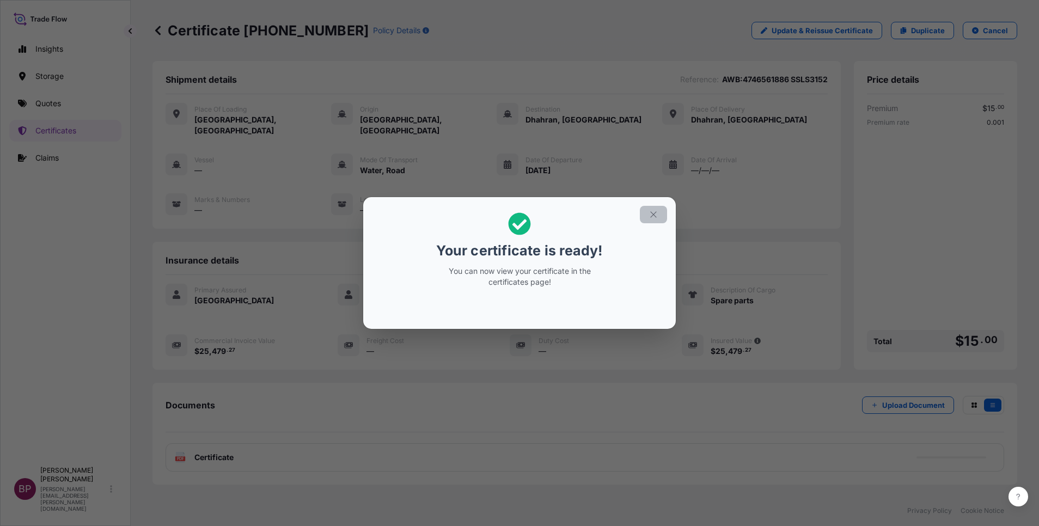
click at [653, 215] on icon "button" at bounding box center [654, 215] width 10 height 10
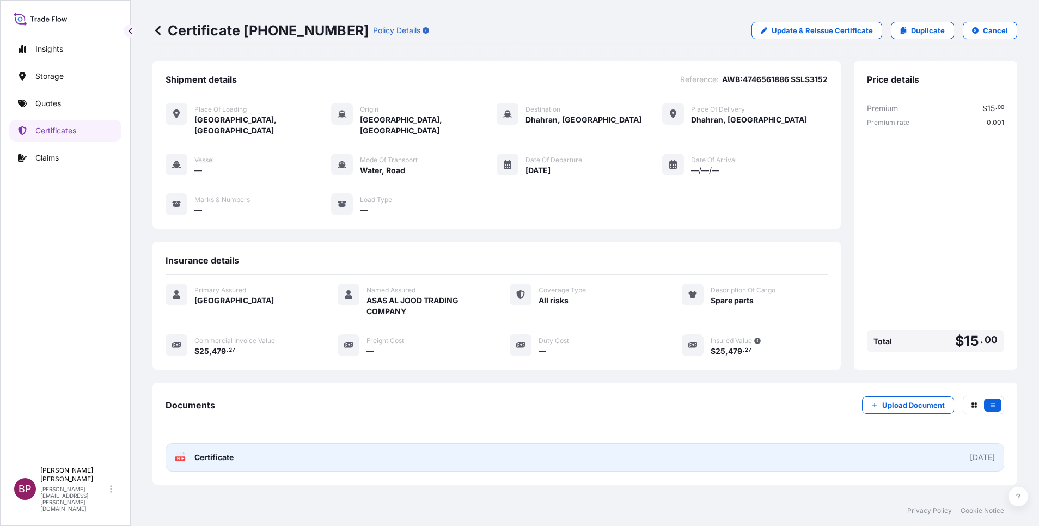
click at [227, 452] on span "Certificate" at bounding box center [213, 457] width 39 height 11
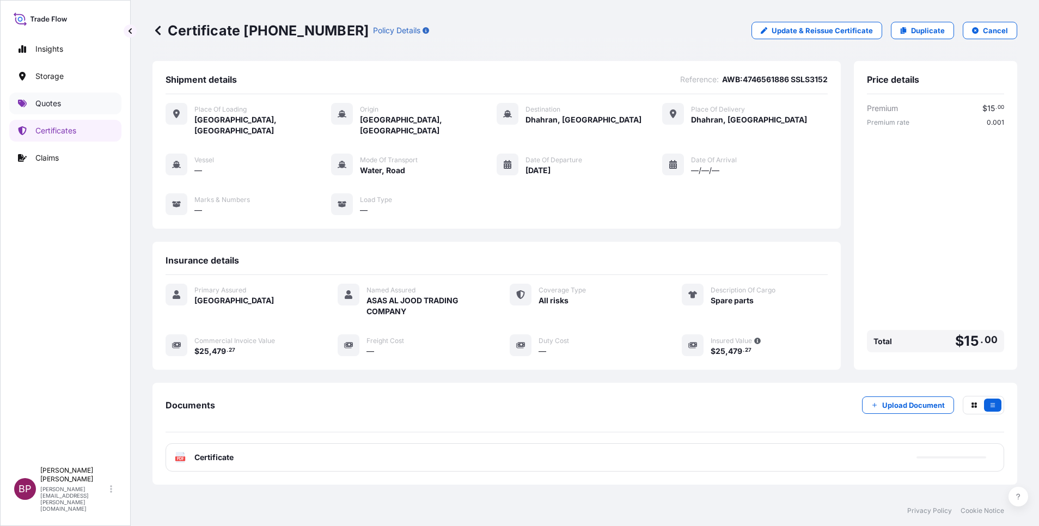
click at [58, 99] on p "Quotes" at bounding box center [48, 103] width 26 height 11
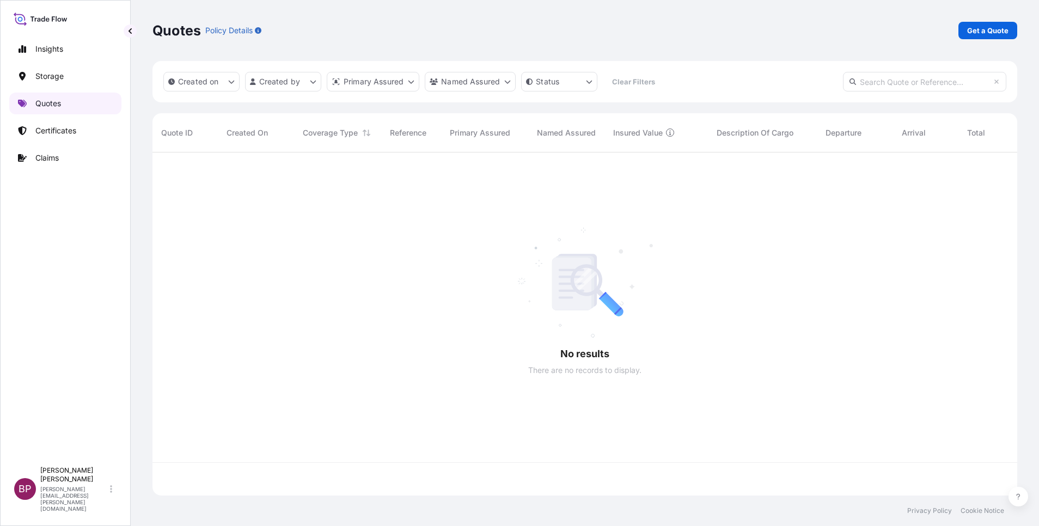
scroll to position [337, 853]
click at [978, 27] on p "Get a Quote" at bounding box center [988, 30] width 41 height 11
select select "Water"
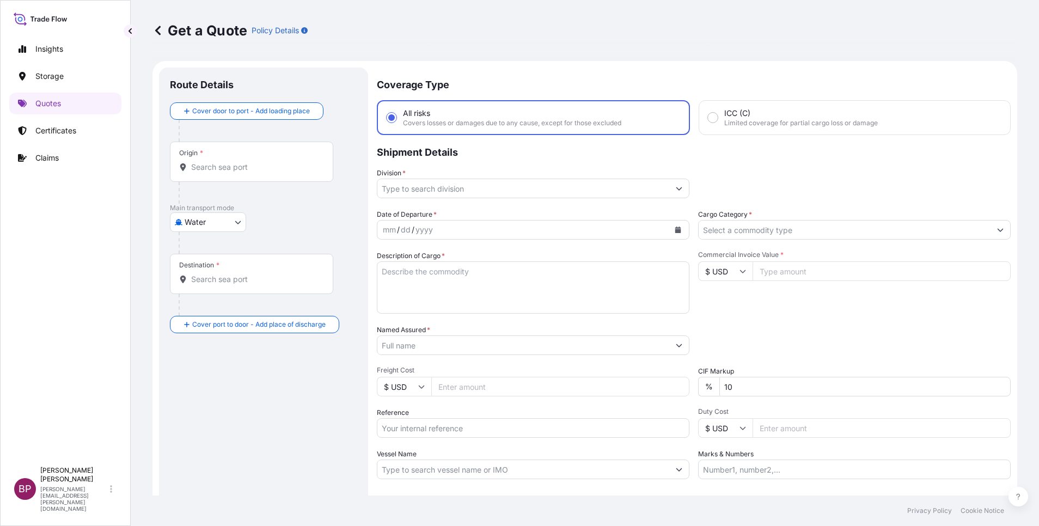
scroll to position [17, 0]
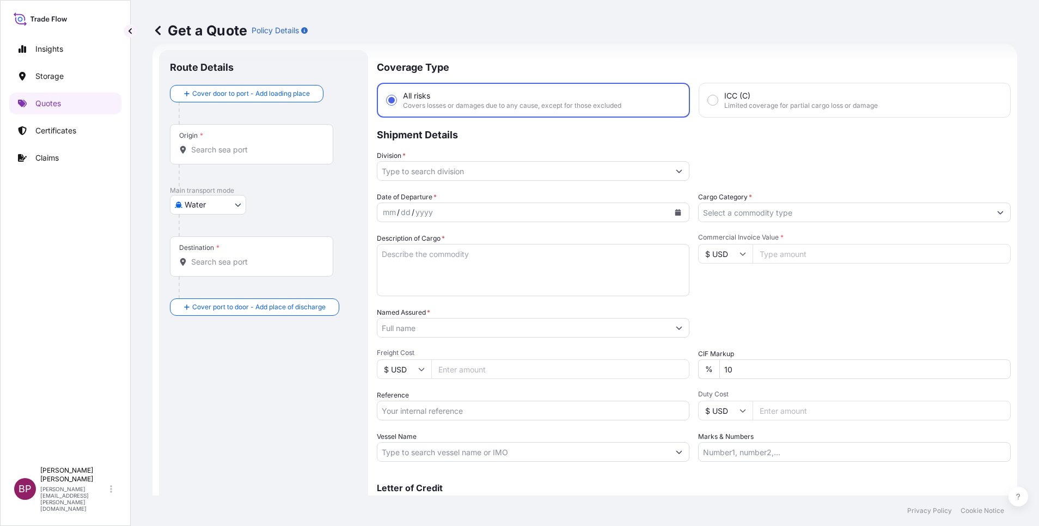
click at [740, 257] on input "$ USD" at bounding box center [725, 254] width 54 height 20
click at [708, 237] on div "¥ JPY" at bounding box center [720, 226] width 46 height 21
type input "¥ JPY"
click at [814, 258] on input "Commercial Invoice Value *" at bounding box center [882, 254] width 258 height 20
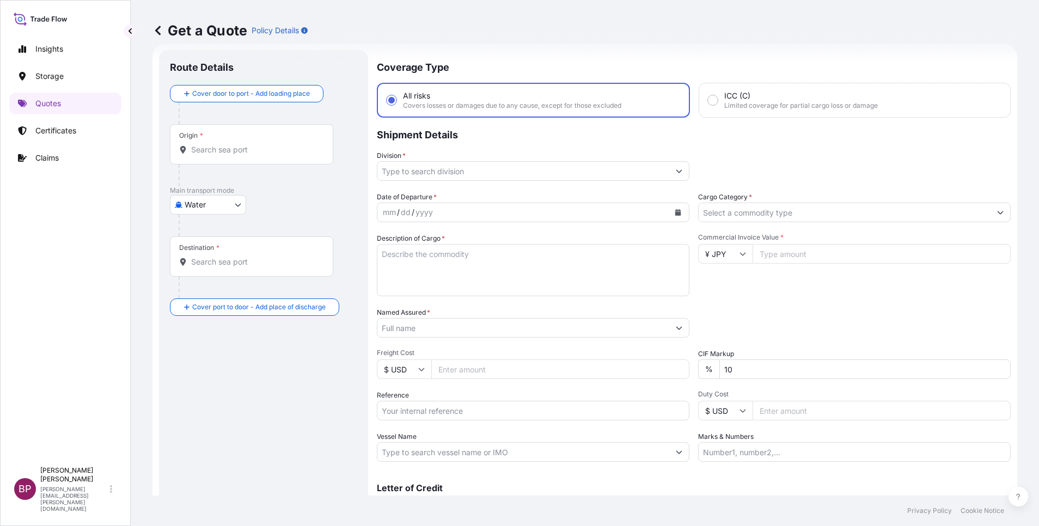
paste input "11080000"
type input "11080000"
click at [521, 329] on div "Date of Departure * mm / dd / yyyy Cargo Category * Description of Cargo * Comm…" at bounding box center [694, 327] width 634 height 270
type input "0"
click at [776, 218] on input "Cargo Category *" at bounding box center [845, 213] width 292 height 20
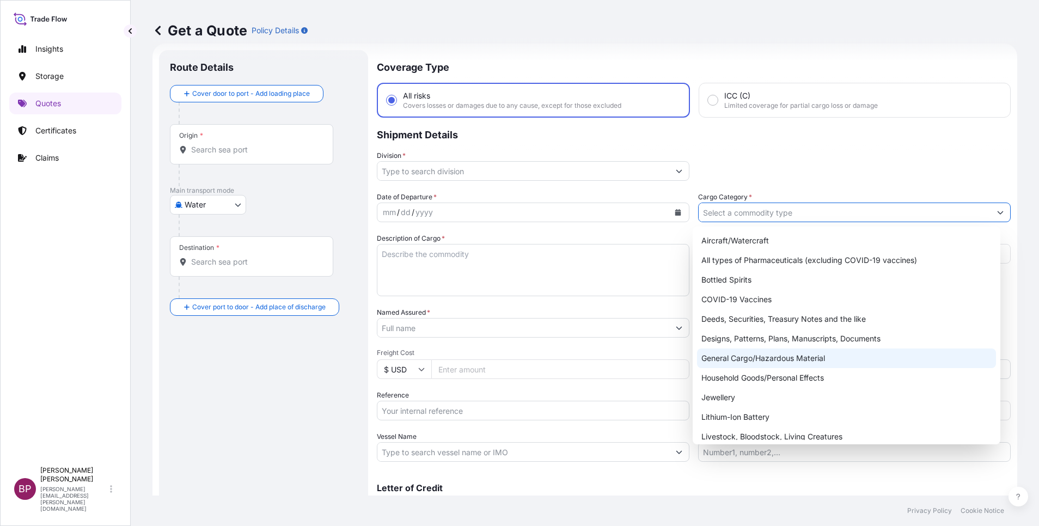
click at [737, 362] on div "General Cargo/Hazardous Material" at bounding box center [846, 359] width 299 height 20
type input "General Cargo/Hazardous Material"
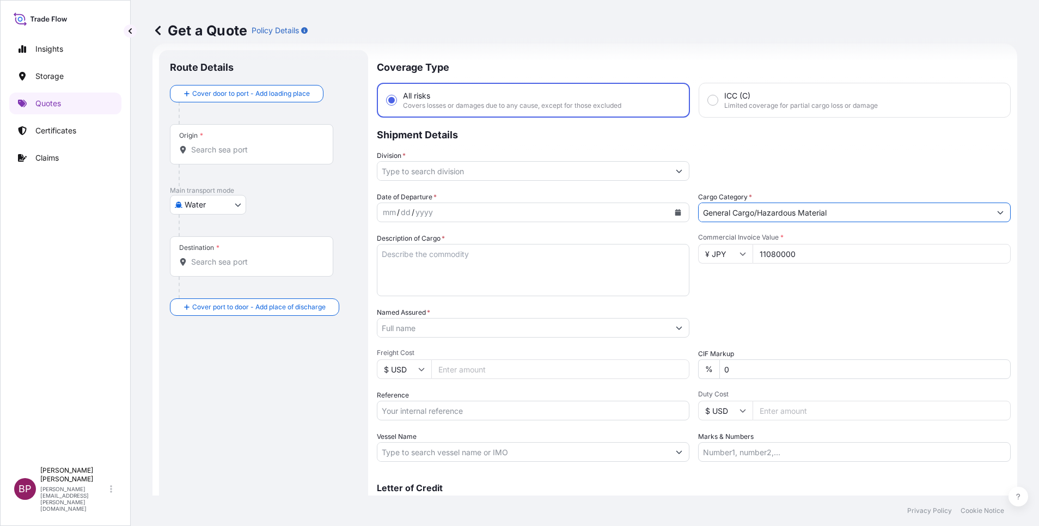
click at [662, 178] on input "Division *" at bounding box center [524, 171] width 292 height 20
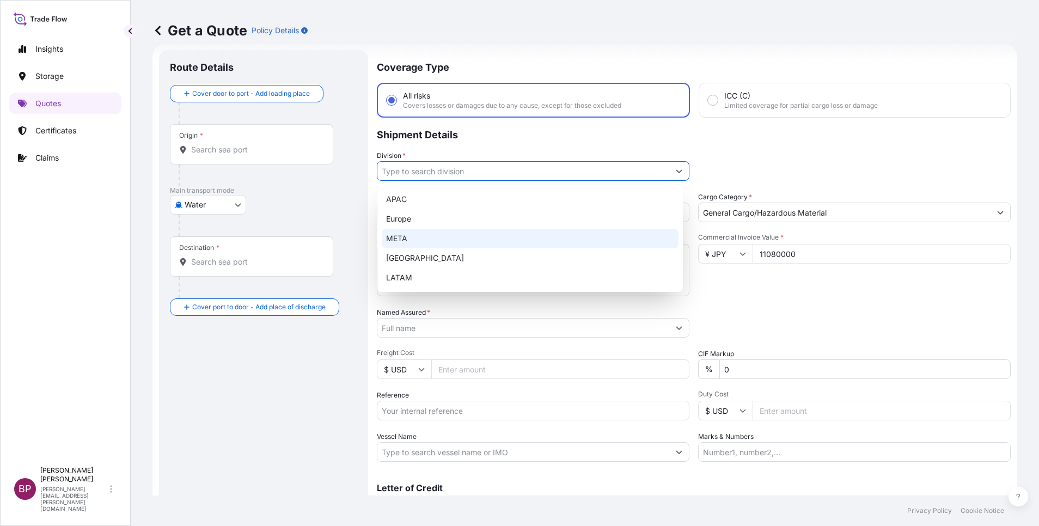
click at [421, 233] on div "META" at bounding box center [530, 239] width 297 height 20
type input "META"
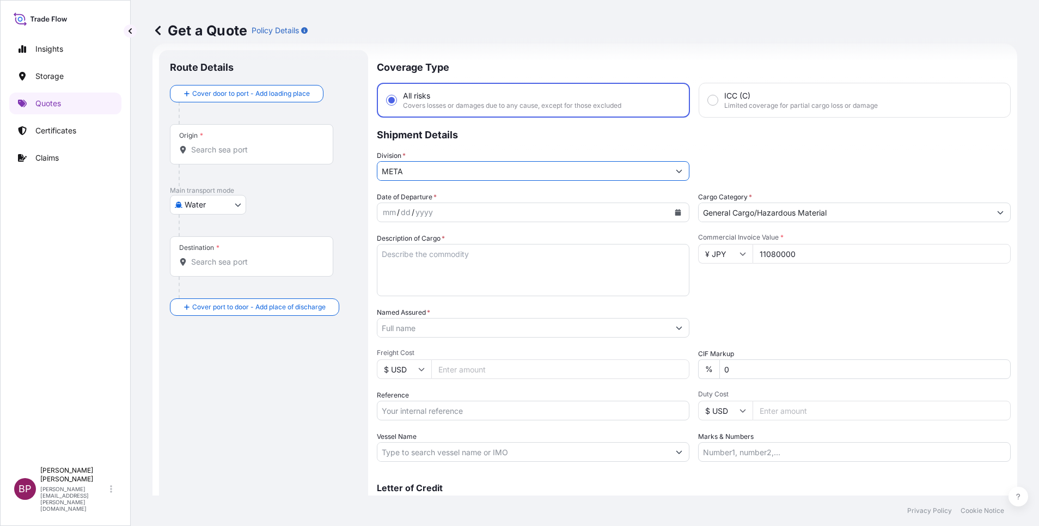
click at [464, 286] on textarea "Description of Cargo *" at bounding box center [533, 270] width 313 height 52
paste textarea "Spare parts"
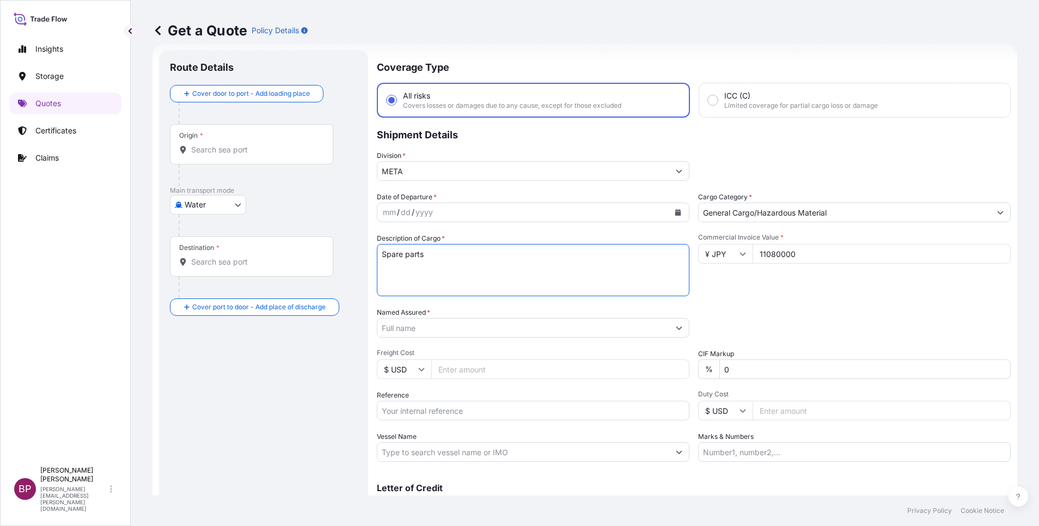
type textarea "Spare parts"
click at [451, 412] on input "Reference" at bounding box center [533, 411] width 313 height 20
paste input "AWB:8475619854 SSLS3153"
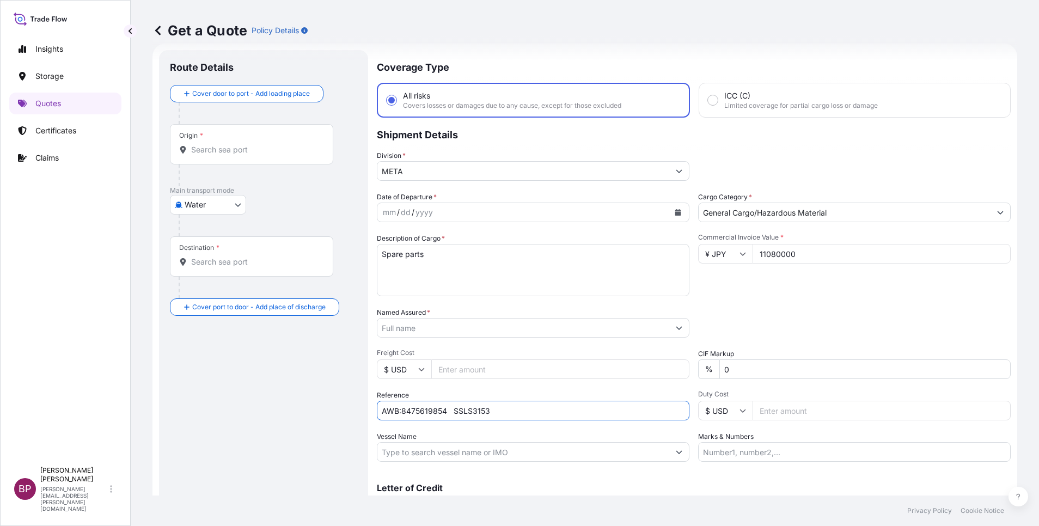
type input "AWB:8475619854 SSLS3153"
click at [472, 329] on input "Named Assured *" at bounding box center [524, 328] width 292 height 20
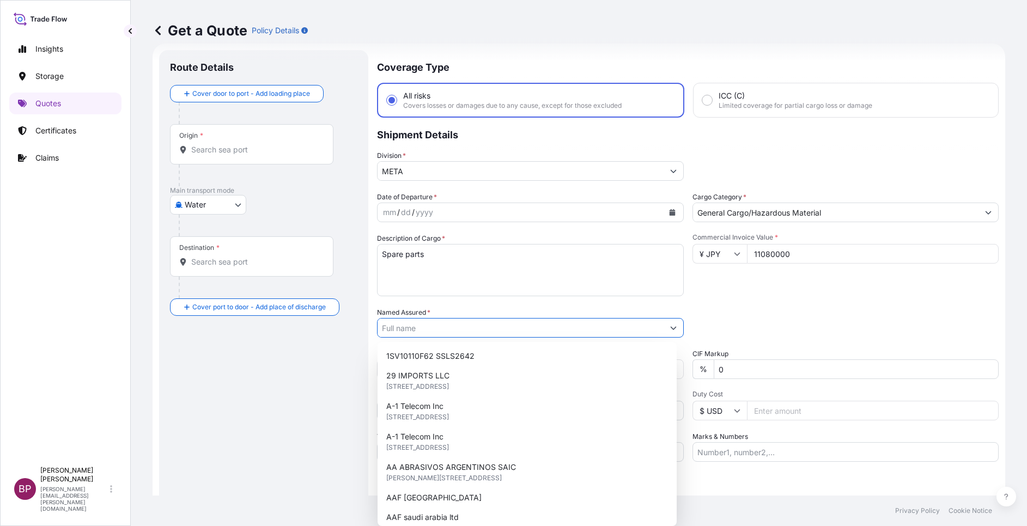
paste input "ASAS AL JOOD TRADING COMPANY"
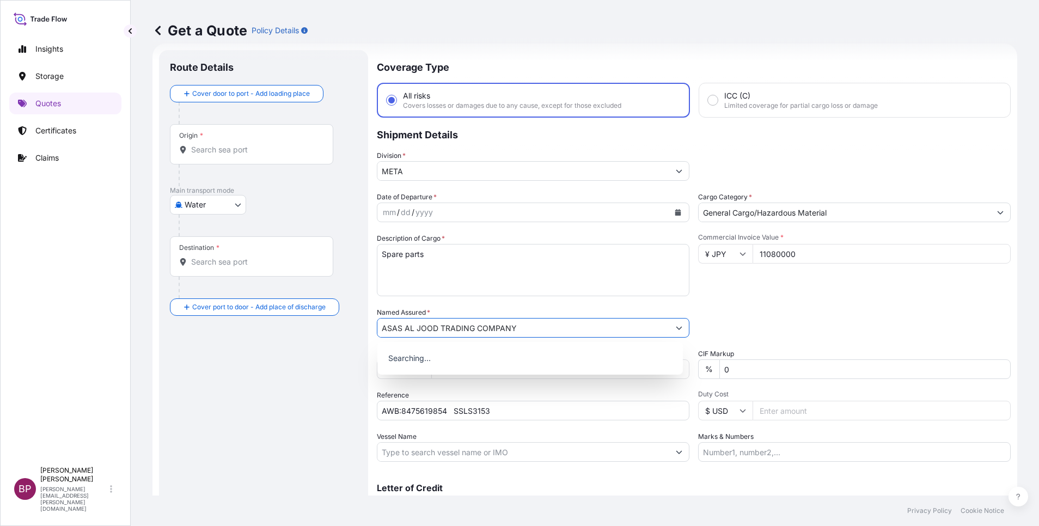
type input "ASAS AL JOOD TRADING COMPANY"
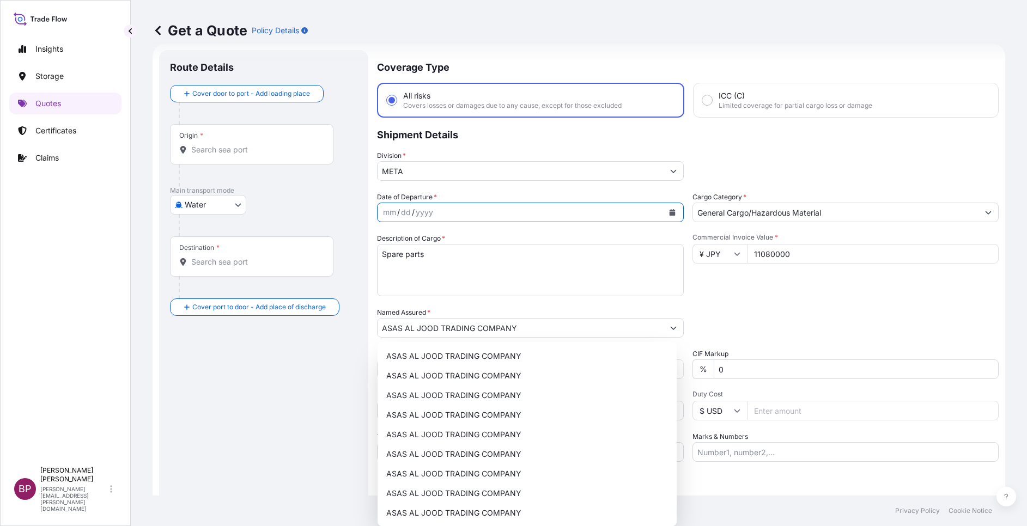
click at [665, 217] on button "Calendar" at bounding box center [672, 212] width 17 height 17
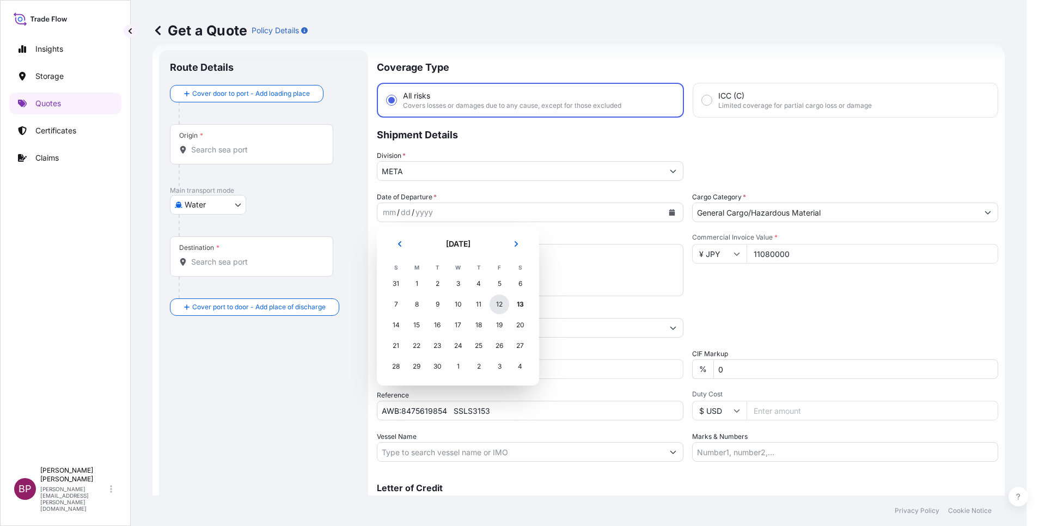
click at [498, 307] on div "12" at bounding box center [500, 305] width 20 height 20
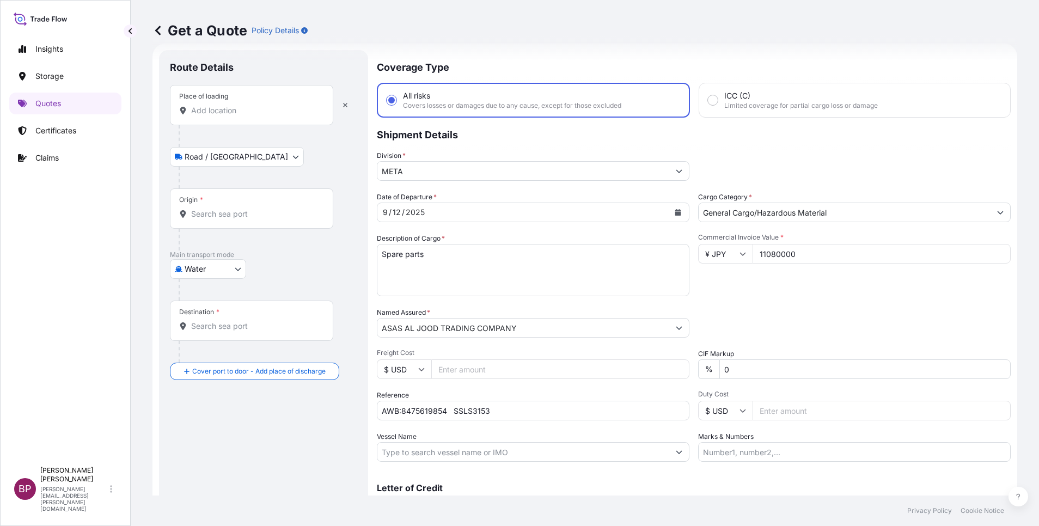
click at [241, 114] on input "Place of loading" at bounding box center [255, 110] width 129 height 11
paste input "TSUCHIURA IBARAKI"
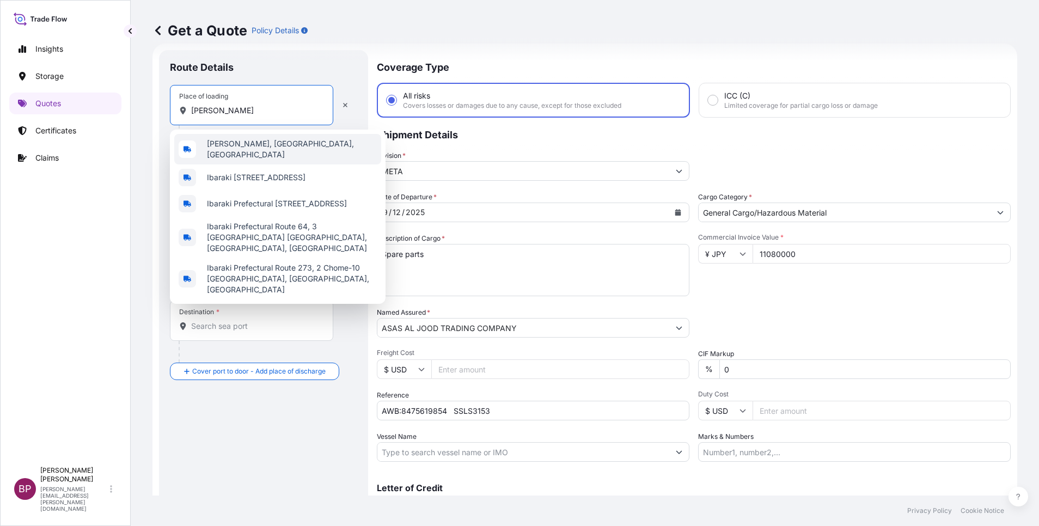
click at [281, 149] on span "Tsuchiura, Ibaraki, Japan" at bounding box center [292, 149] width 170 height 22
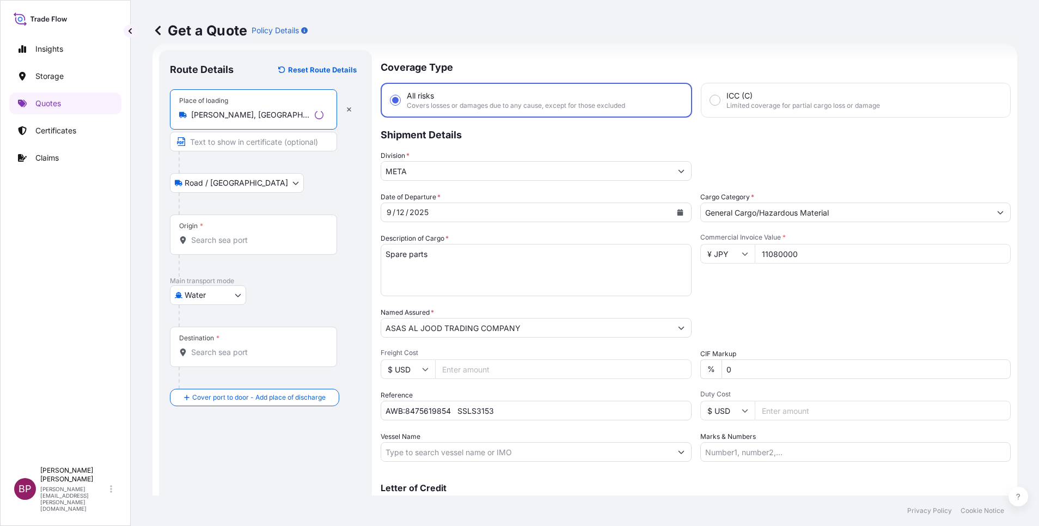
type input "Tsuchiura, Ibaraki, Japan"
click at [238, 229] on div "Origin *" at bounding box center [253, 235] width 167 height 40
click at [238, 235] on input "Origin *" at bounding box center [257, 240] width 132 height 11
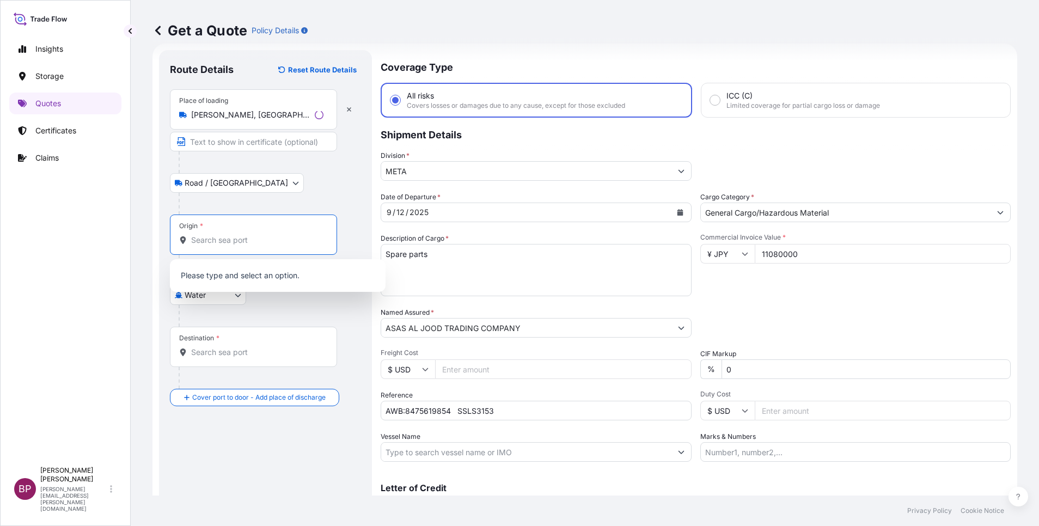
paste input "TSUCHIURA IBARAKI"
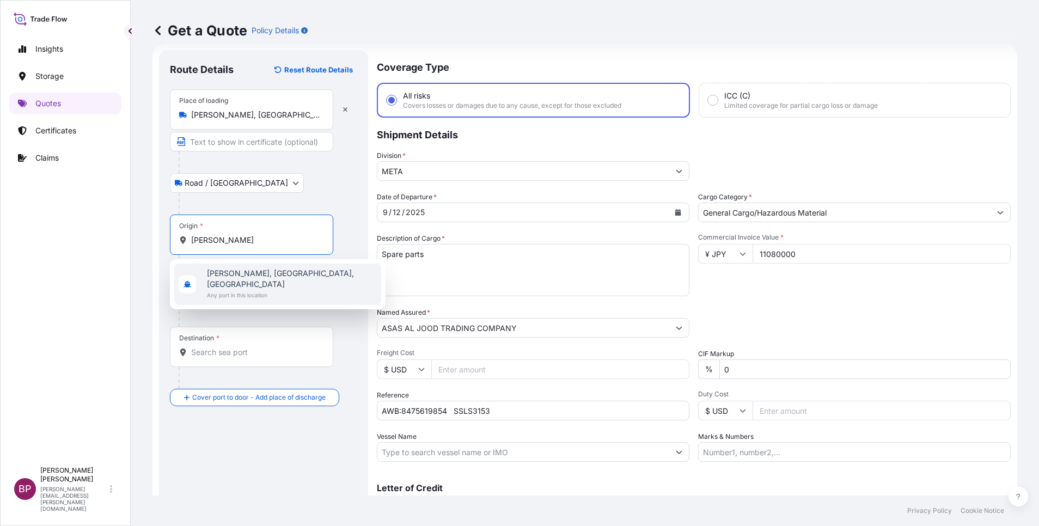
click at [289, 290] on span "Any port in this location" at bounding box center [292, 295] width 170 height 11
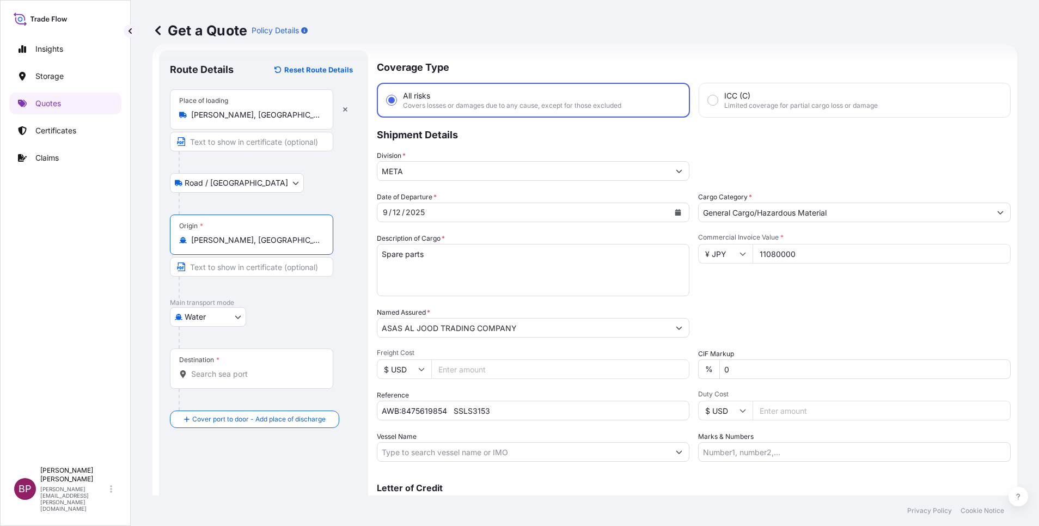
type input "Tsuchiura, Ibaraki, Japan"
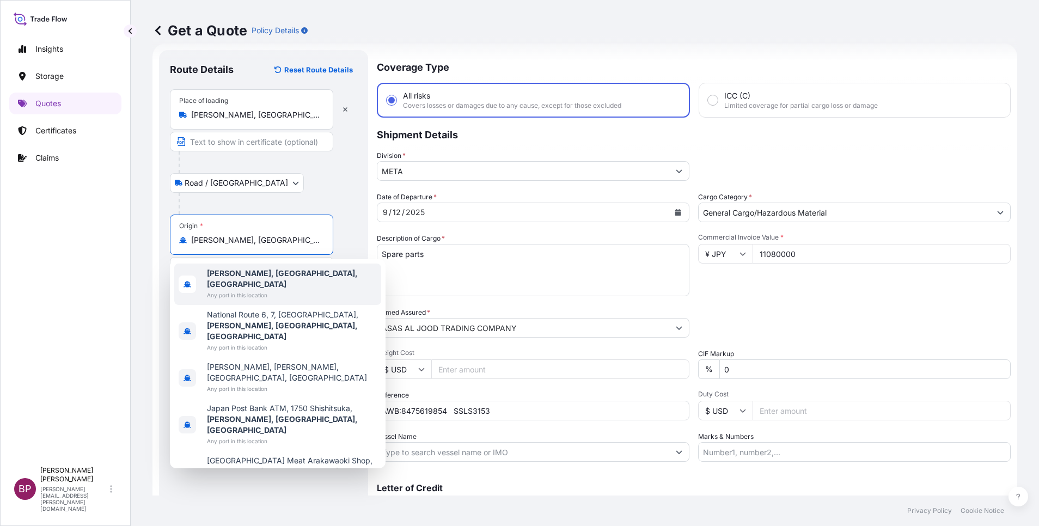
click at [276, 290] on span "Any port in this location" at bounding box center [292, 295] width 170 height 11
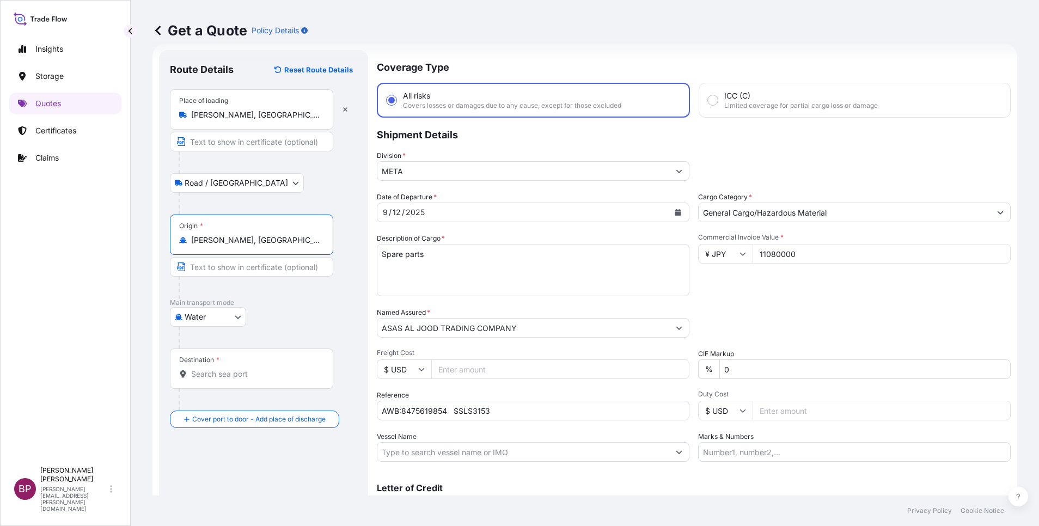
click at [251, 376] on input "Destination *" at bounding box center [255, 374] width 129 height 11
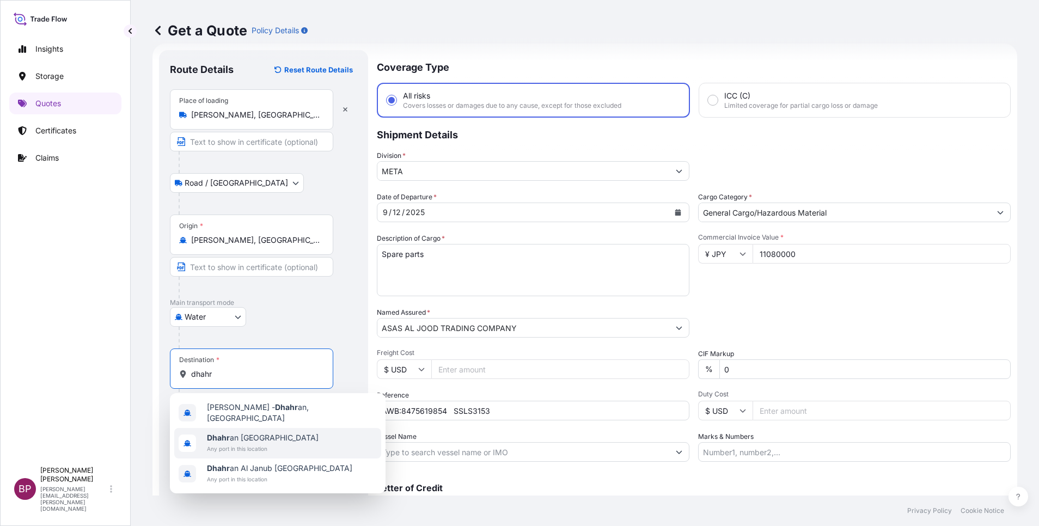
click at [261, 443] on span "Any port in this location" at bounding box center [263, 448] width 112 height 11
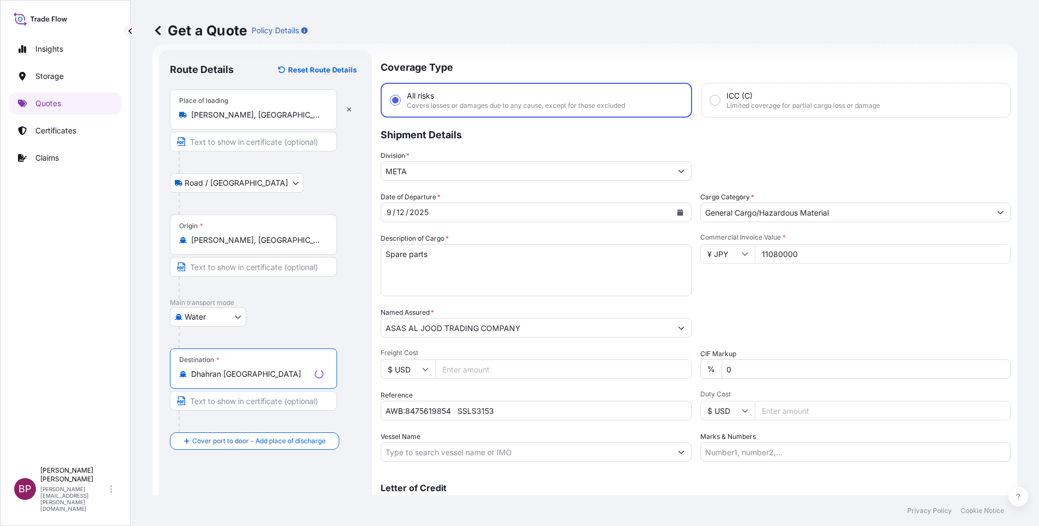
type input "Dhahran Saudi Arabia"
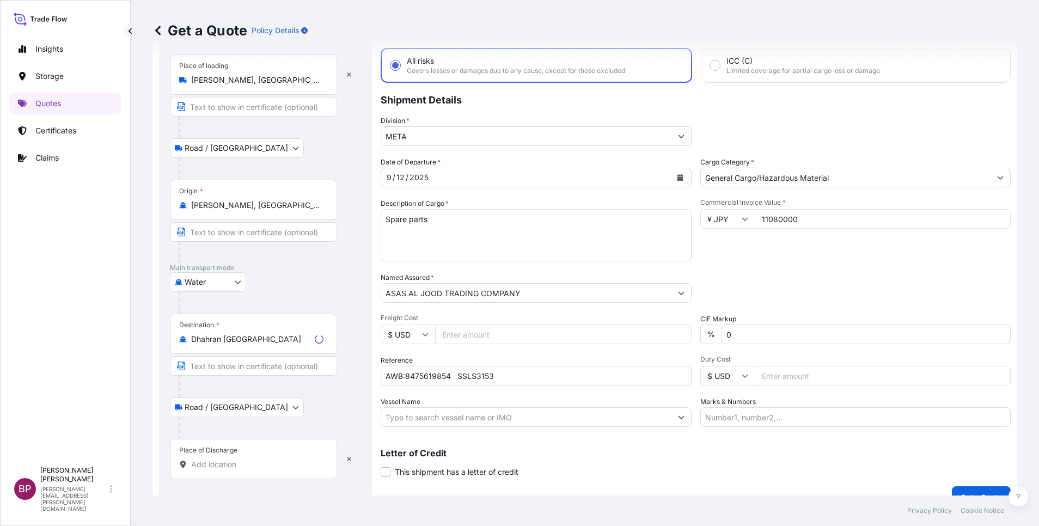
scroll to position [71, 0]
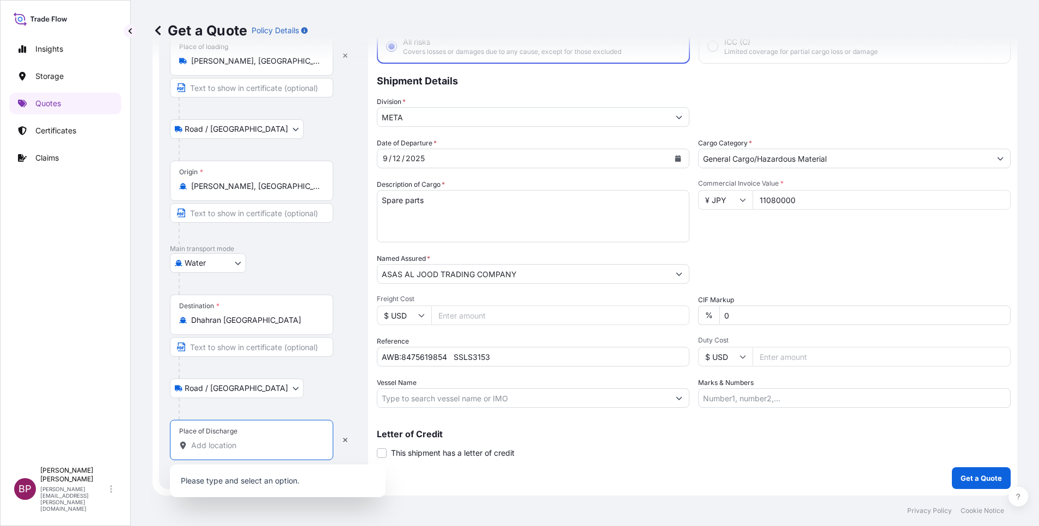
click at [233, 444] on input "Place of Discharge" at bounding box center [255, 445] width 129 height 11
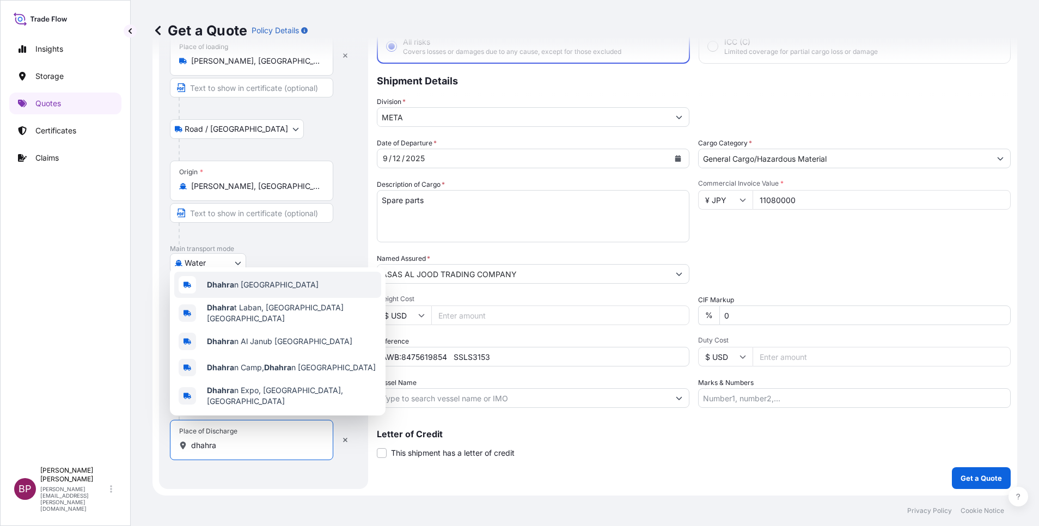
click at [259, 296] on div "Dhahra n Saudi Arabia" at bounding box center [277, 285] width 207 height 26
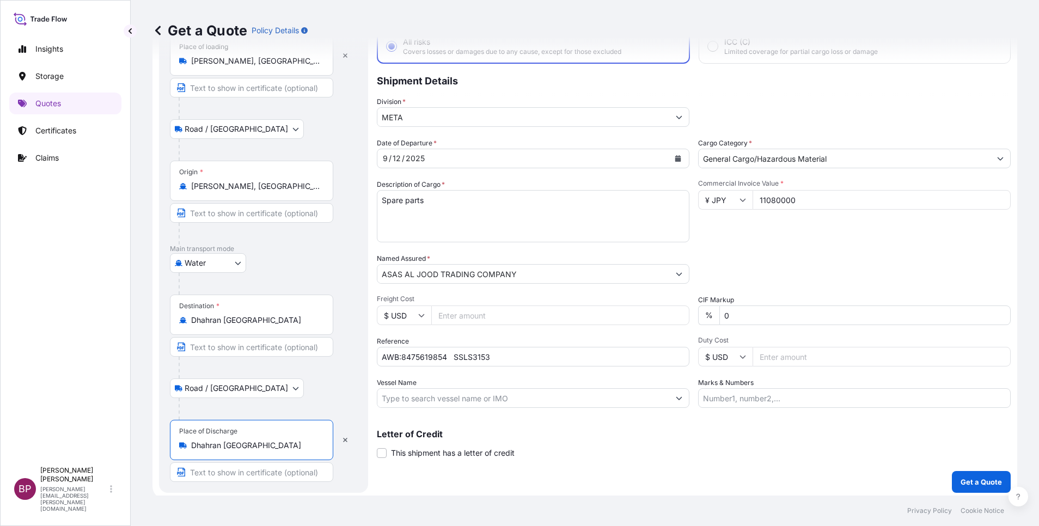
type input "Dhahran Saudi Arabia"
click at [667, 452] on div "Letter of Credit This shipment has a letter of credit Letter of credit * Letter…" at bounding box center [694, 444] width 634 height 29
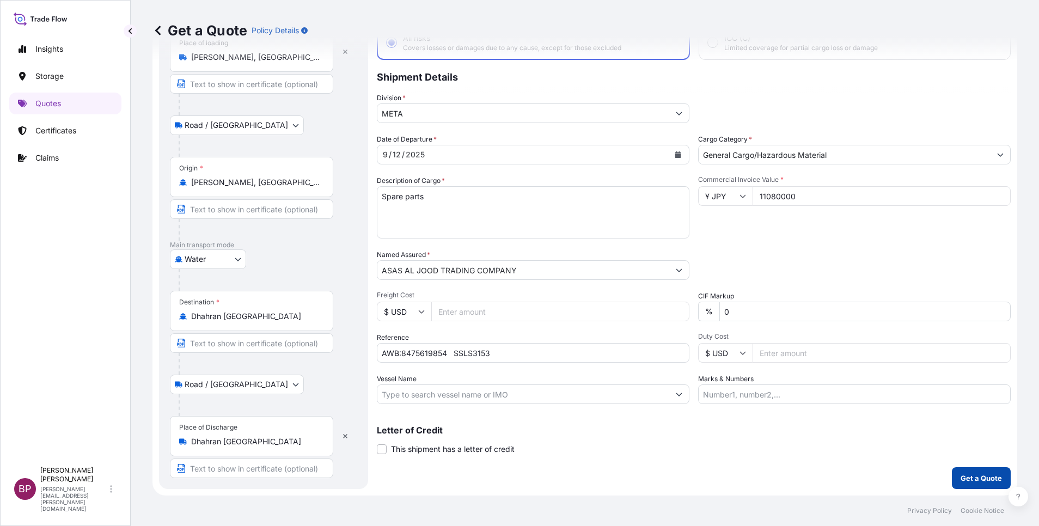
click at [964, 478] on p "Get a Quote" at bounding box center [981, 478] width 41 height 11
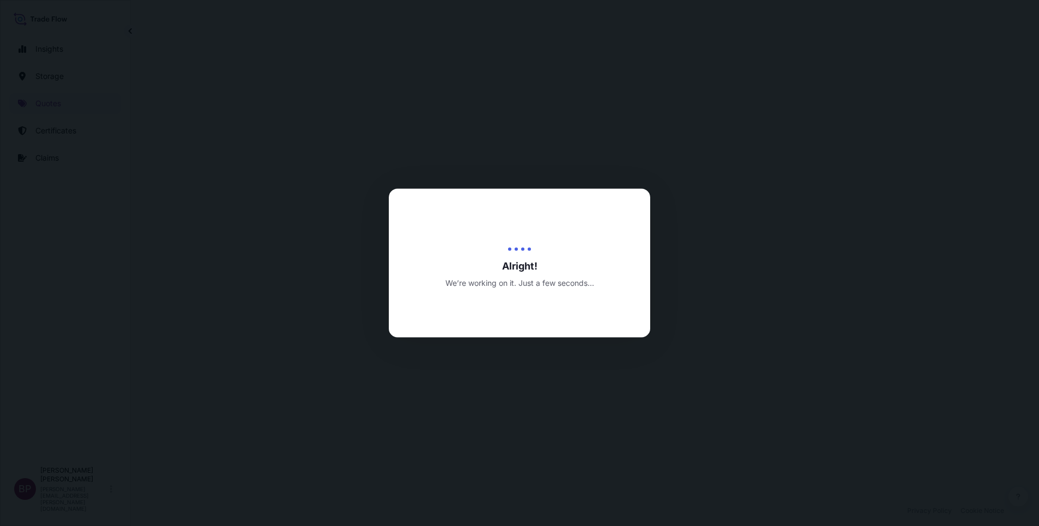
select select "Road / Inland"
select select "Water"
select select "Road / Inland"
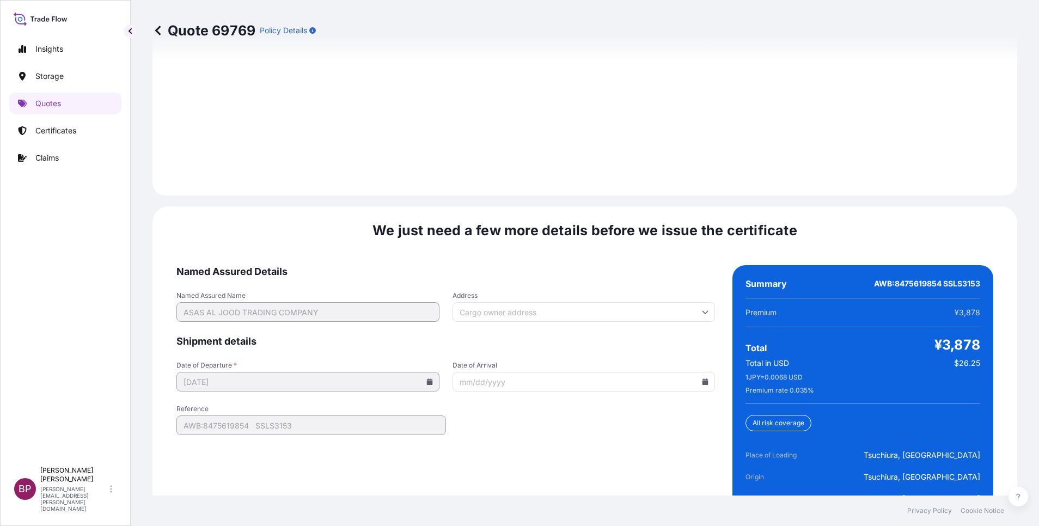
scroll to position [1671, 0]
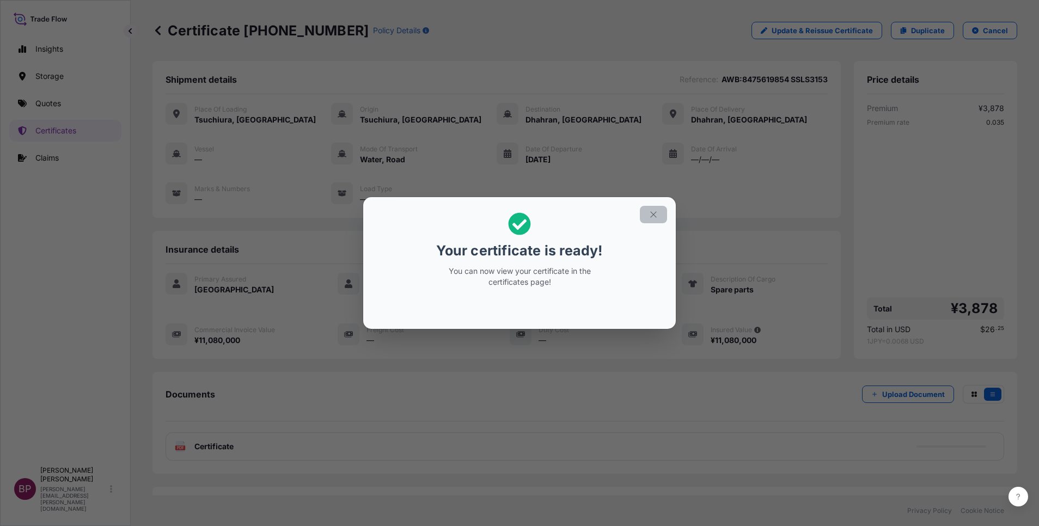
click at [655, 212] on icon "button" at bounding box center [654, 215] width 10 height 10
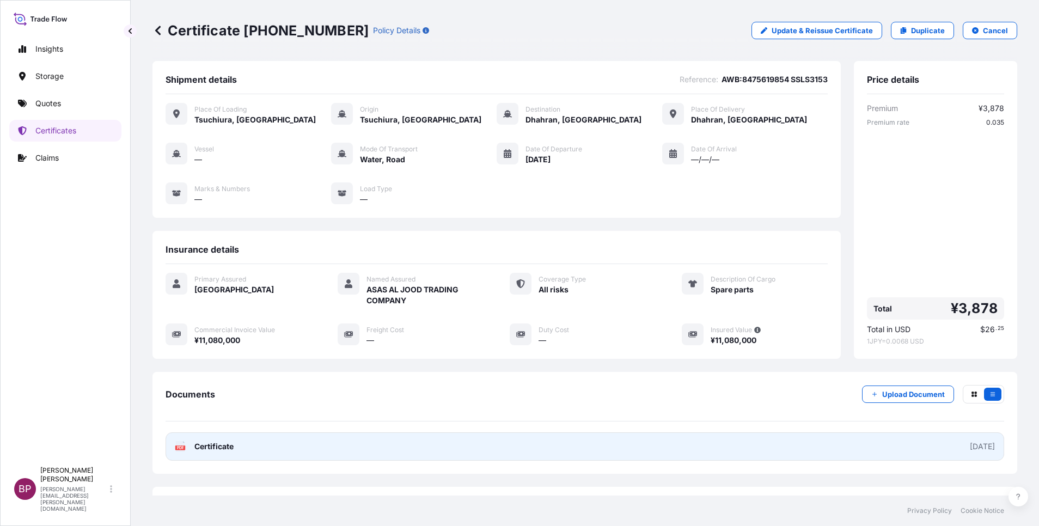
click at [222, 444] on span "Certificate" at bounding box center [213, 446] width 39 height 11
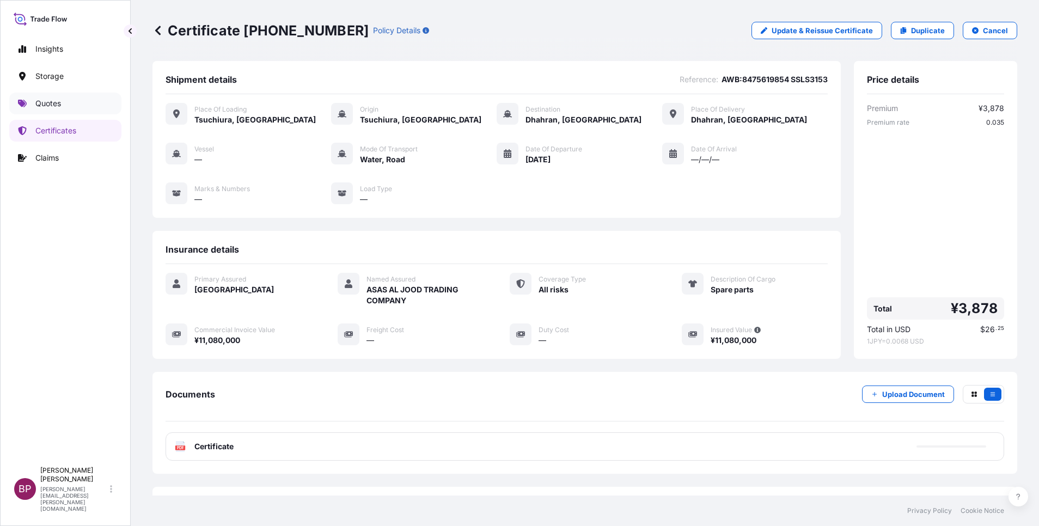
click at [51, 101] on p "Quotes" at bounding box center [48, 103] width 26 height 11
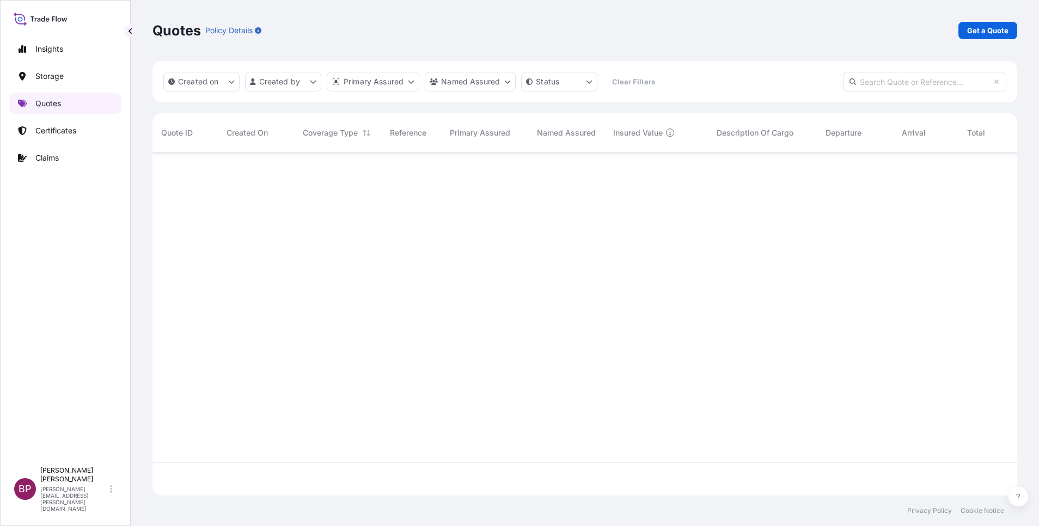
scroll to position [337, 853]
click at [989, 32] on p "Get a Quote" at bounding box center [988, 30] width 41 height 11
select select "Water"
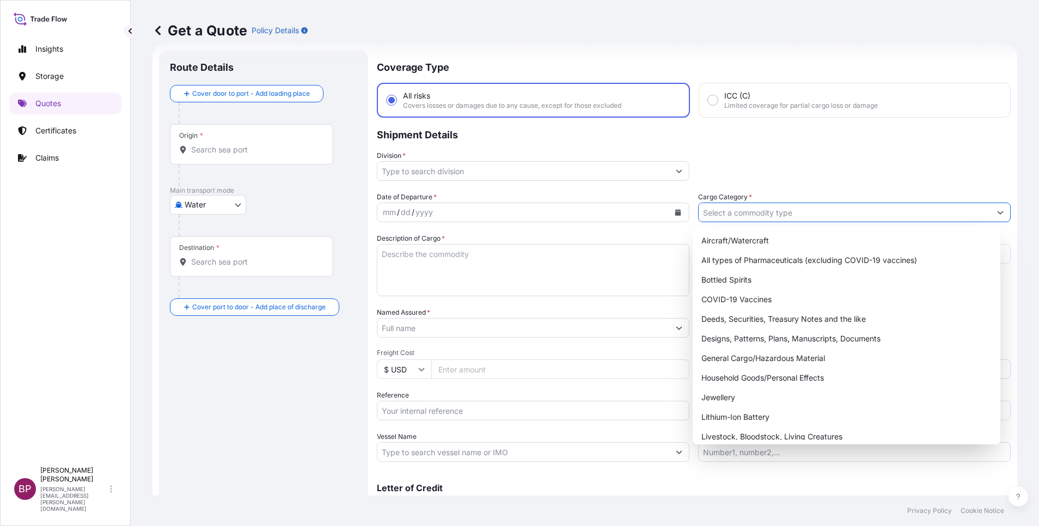
click at [782, 214] on input "Cargo Category *" at bounding box center [845, 213] width 292 height 20
click at [743, 356] on div "General Cargo/Hazardous Material" at bounding box center [846, 359] width 299 height 20
type input "General Cargo/Hazardous Material"
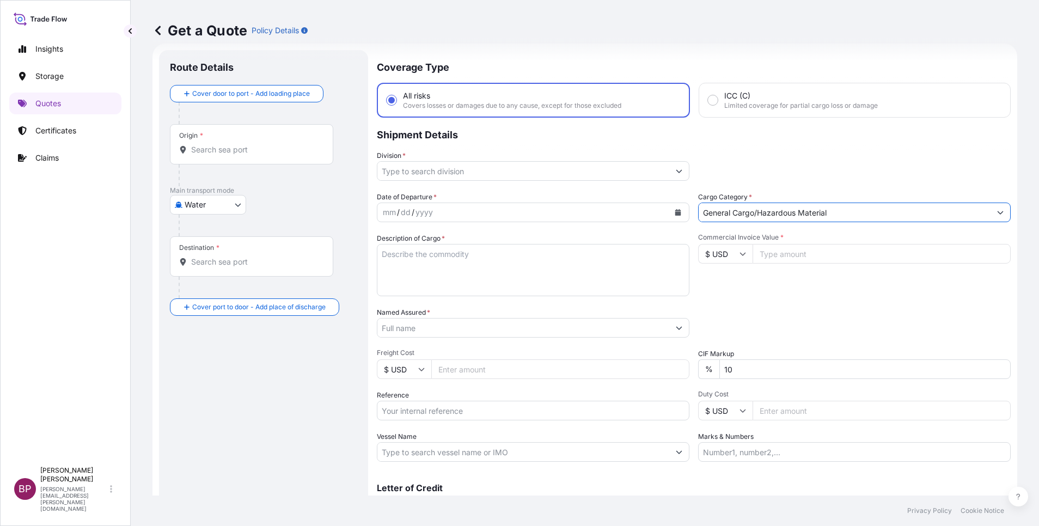
click at [670, 174] on button "Show suggestions" at bounding box center [680, 171] width 20 height 20
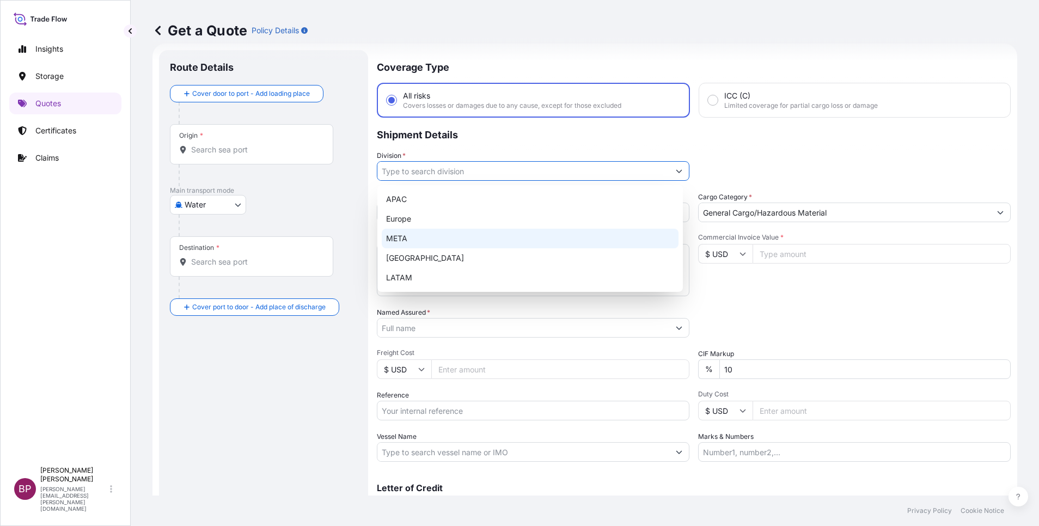
click at [467, 235] on div "META" at bounding box center [530, 239] width 297 height 20
type input "META"
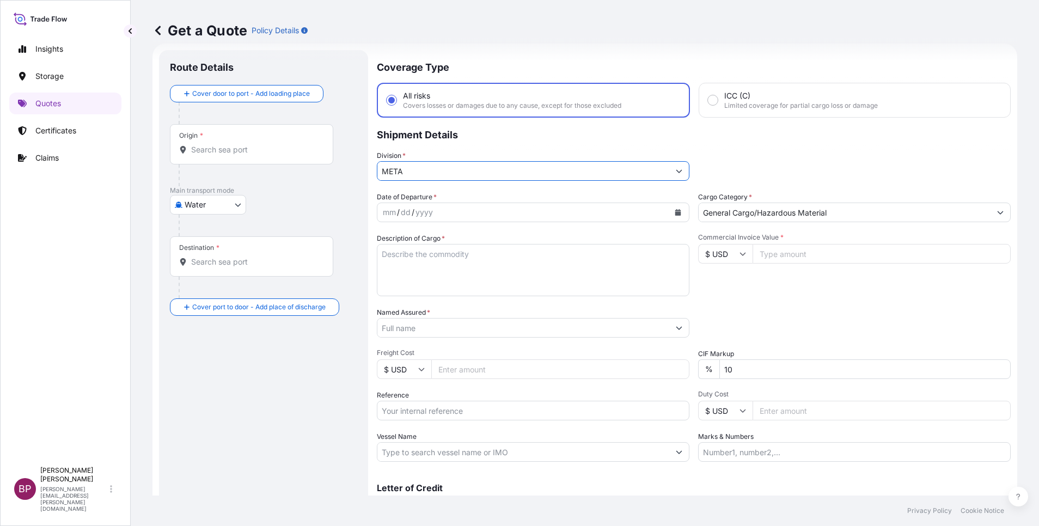
click at [479, 283] on textarea "Description of Cargo *" at bounding box center [533, 270] width 313 height 52
paste textarea "Switches, Control units, Accessories etc"
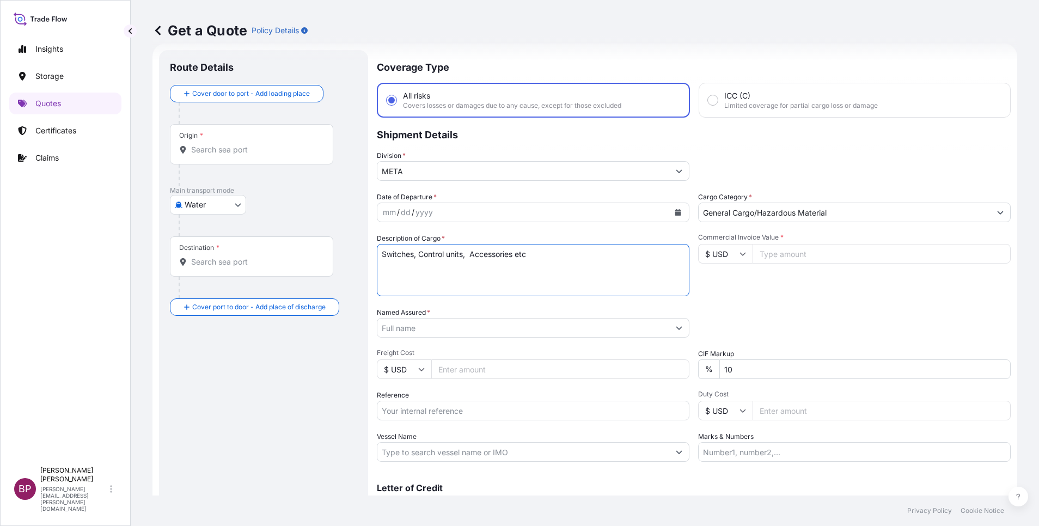
type textarea "Switches, Control units, Accessories etc"
click at [773, 259] on input "Commercial Invoice Value *" at bounding box center [882, 254] width 258 height 20
paste input "25009.64"
type input "25009.64"
drag, startPoint x: 735, startPoint y: 368, endPoint x: 543, endPoint y: 336, distance: 195.5
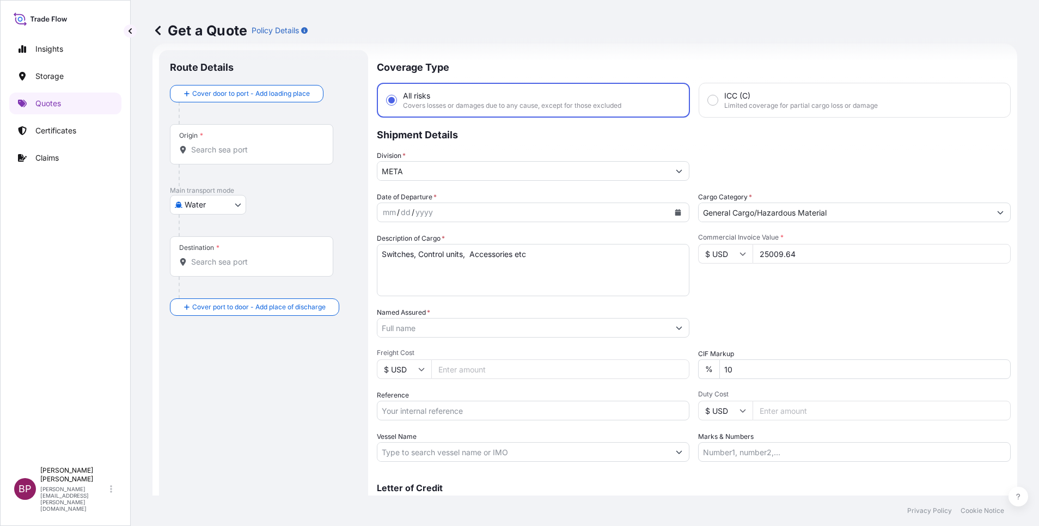
click at [585, 348] on div "Date of Departure * mm / dd / yyyy Cargo Category * General Cargo/Hazardous Mat…" at bounding box center [694, 327] width 634 height 270
type input "0"
click at [670, 214] on button "Calendar" at bounding box center [678, 212] width 17 height 17
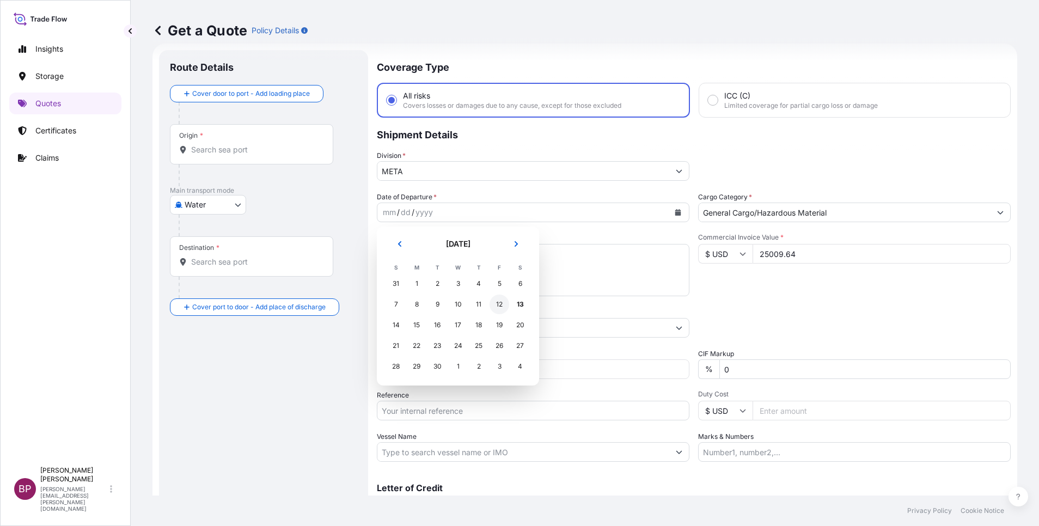
click at [502, 304] on div "12" at bounding box center [500, 305] width 20 height 20
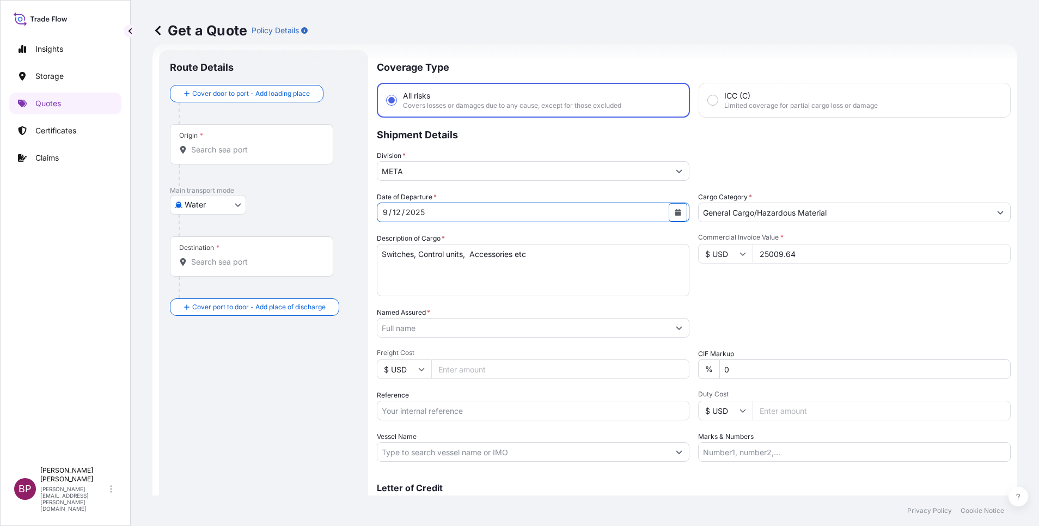
click at [234, 207] on body "Insights Storage Quotes Certificates Claims BP Bobby Paul Kurian bobby.paul@psa…" at bounding box center [519, 263] width 1039 height 526
click at [217, 275] on div "Inland" at bounding box center [208, 273] width 68 height 20
select select "Inland"
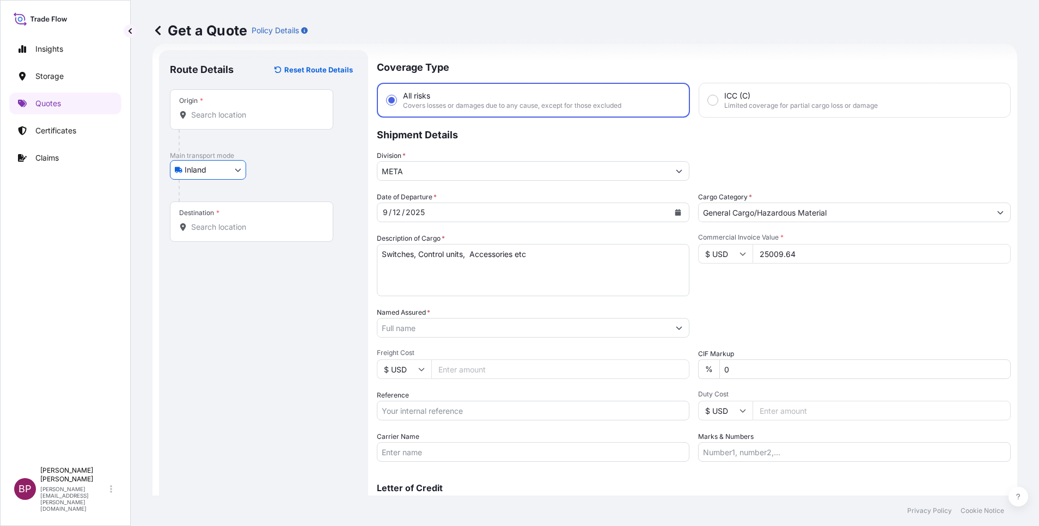
click at [261, 110] on div "Origin *" at bounding box center [251, 109] width 163 height 40
click at [247, 121] on div "Origin *" at bounding box center [251, 109] width 163 height 40
click at [247, 120] on input "Origin *" at bounding box center [255, 115] width 129 height 11
paste input "Jebel Ali"
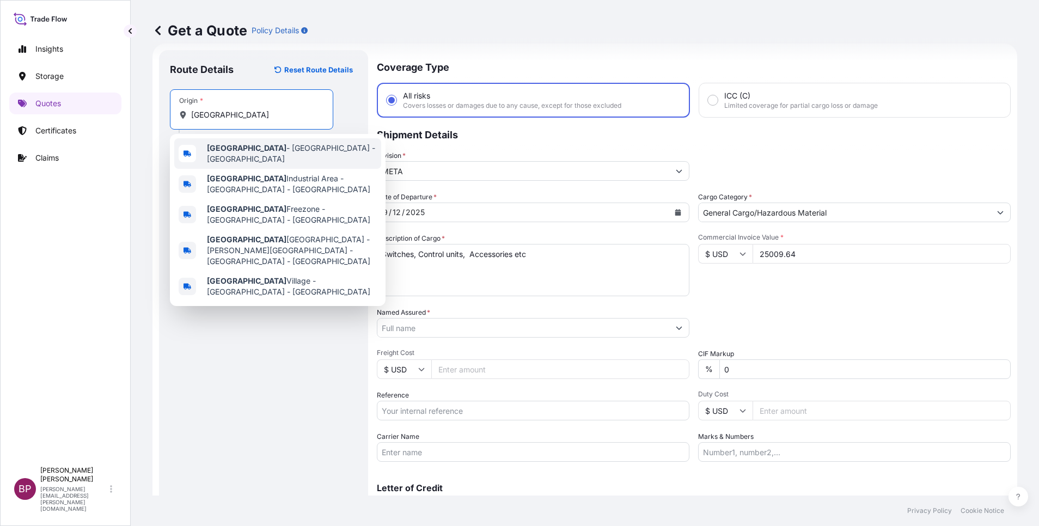
click at [248, 156] on span "Jebel Ali - Dubai - United Arab Emirates" at bounding box center [292, 154] width 170 height 22
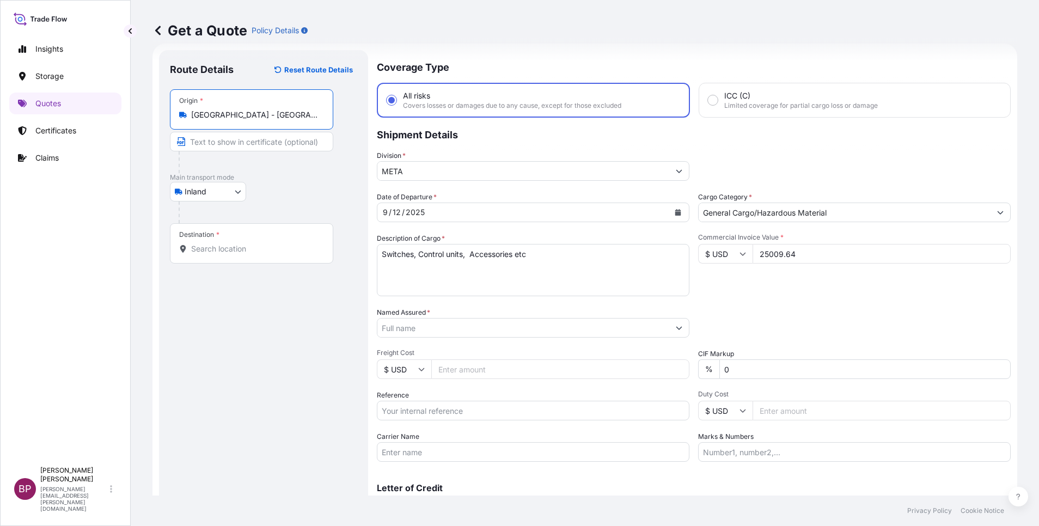
type input "Jebel Ali - Dubai - United Arab Emirates"
click at [243, 246] on input "Destination *" at bounding box center [255, 249] width 129 height 11
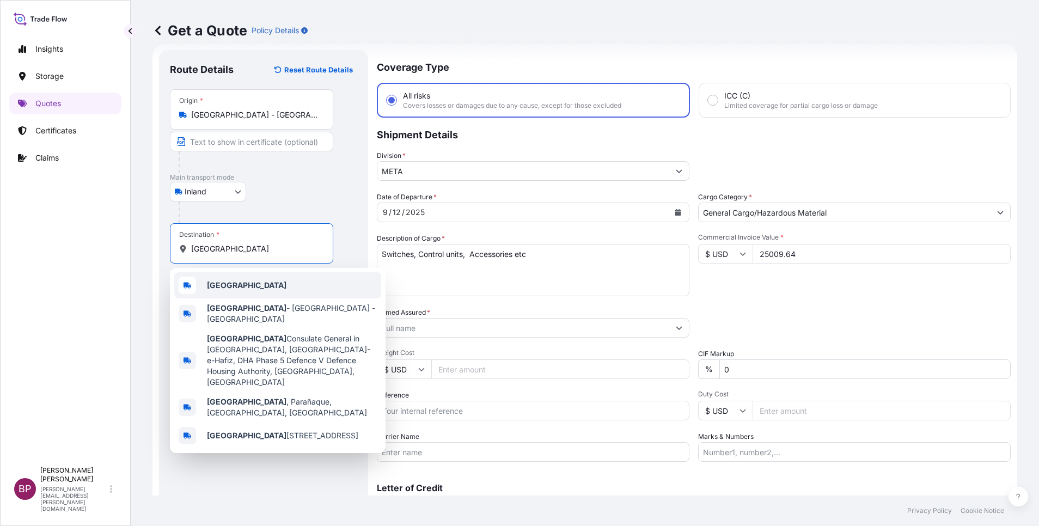
click at [254, 289] on div "Saudi Arabia" at bounding box center [277, 285] width 207 height 26
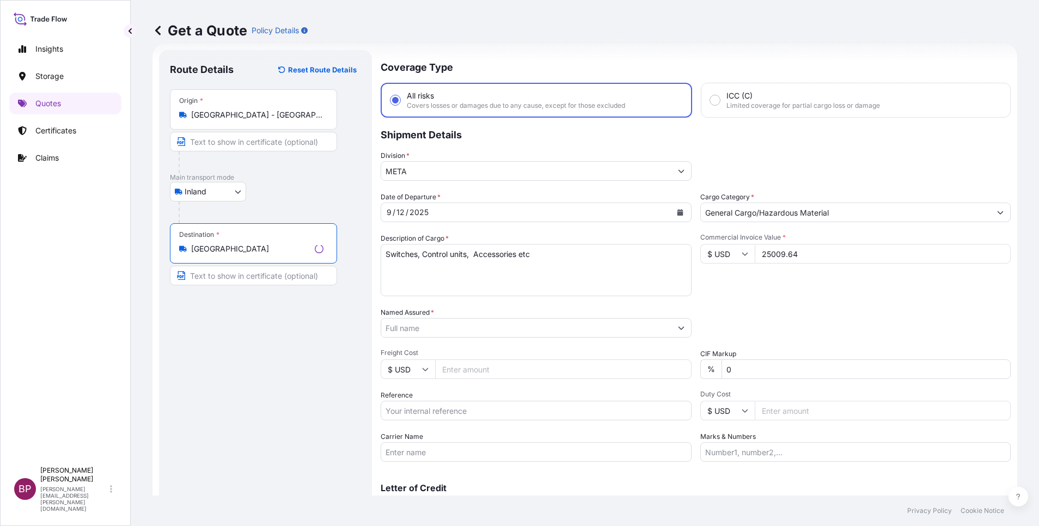
type input "Saudi Arabia"
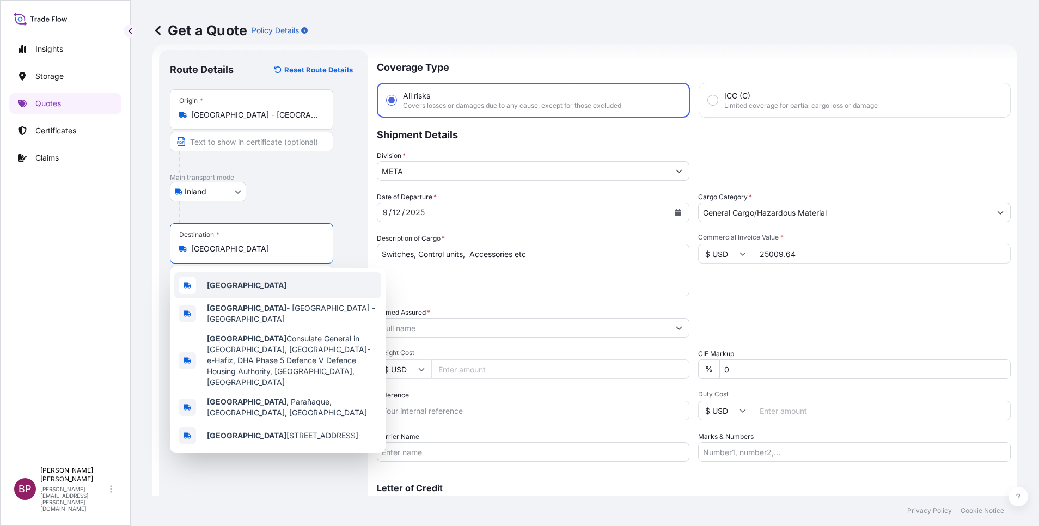
click at [275, 290] on div "Saudi Arabia" at bounding box center [277, 285] width 207 height 26
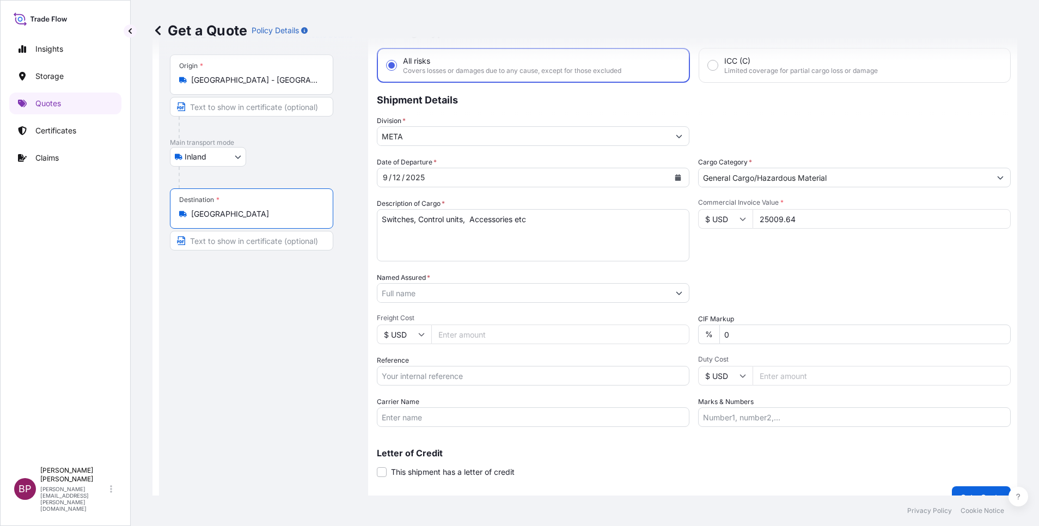
scroll to position [71, 0]
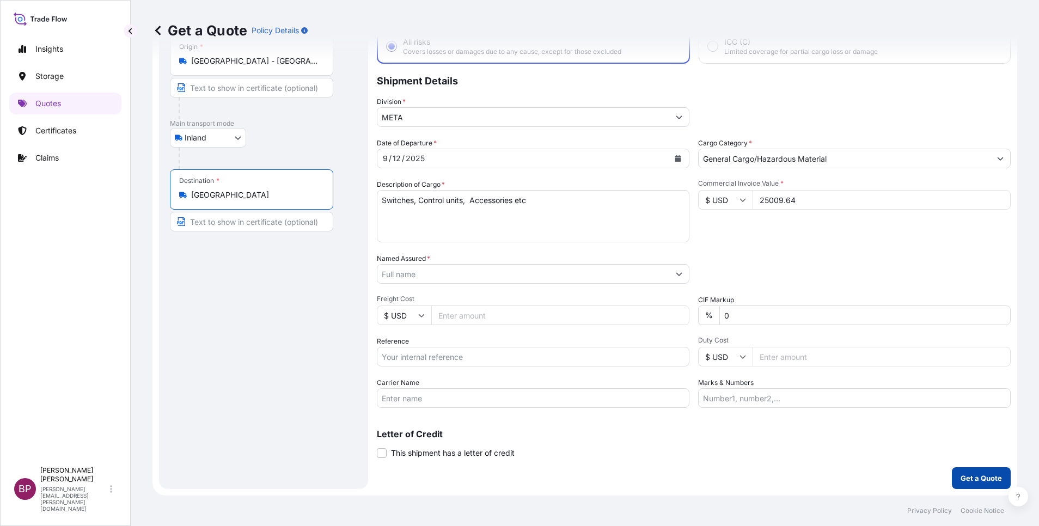
click at [961, 483] on p "Get a Quote" at bounding box center [981, 478] width 41 height 11
